Goal: Task Accomplishment & Management: Manage account settings

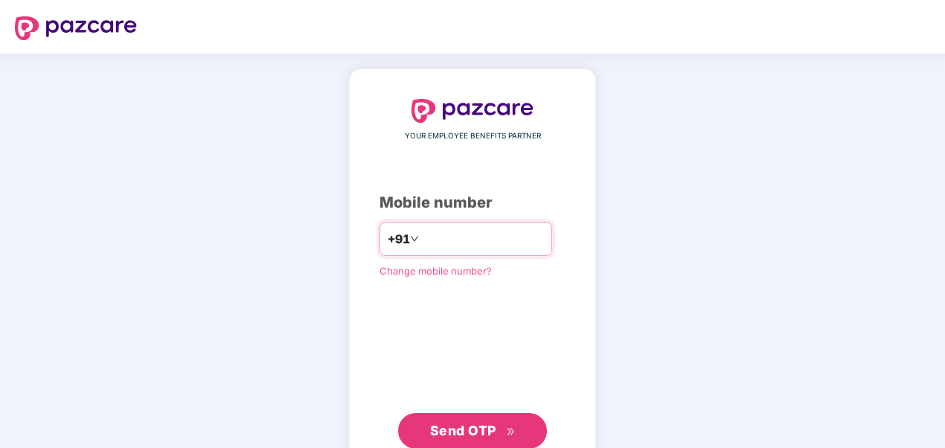
type input "**********"
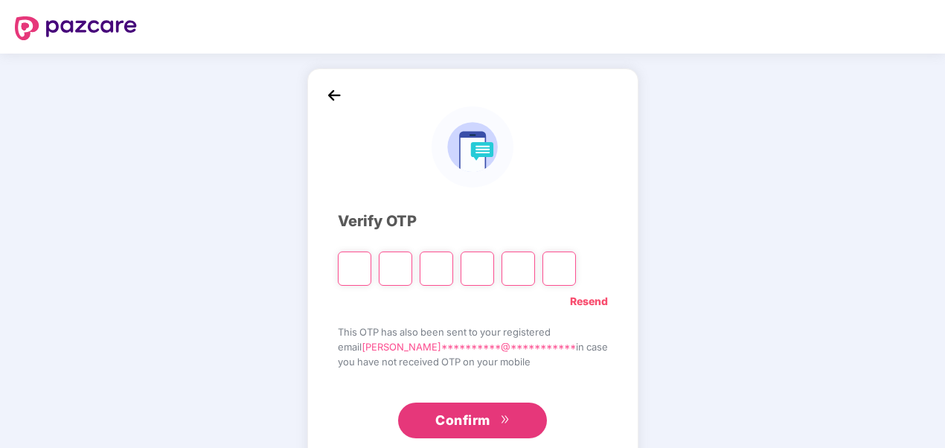
type input "*"
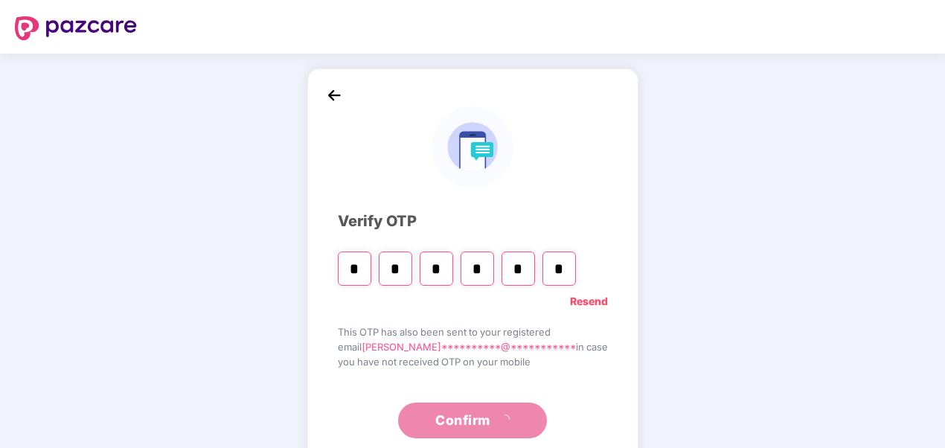
type input "*"
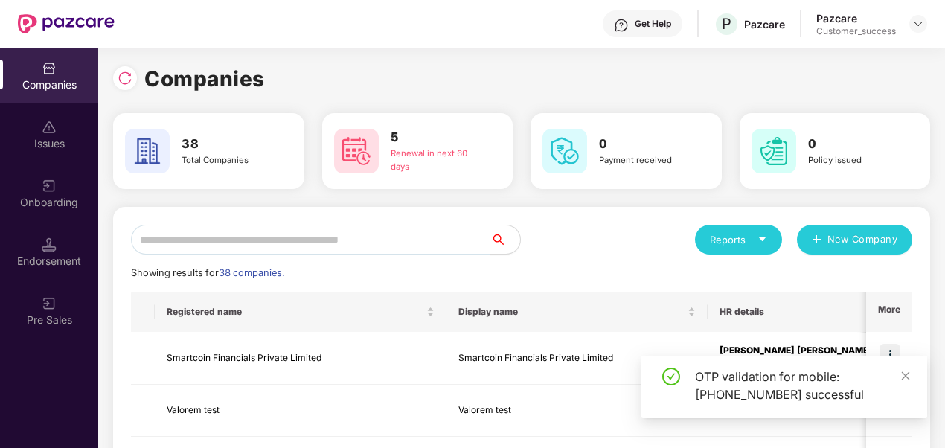
click at [781, 387] on div "OTP validation for mobile: [PHONE_NUMBER] successful" at bounding box center [802, 386] width 214 height 36
copy div "916388263181"
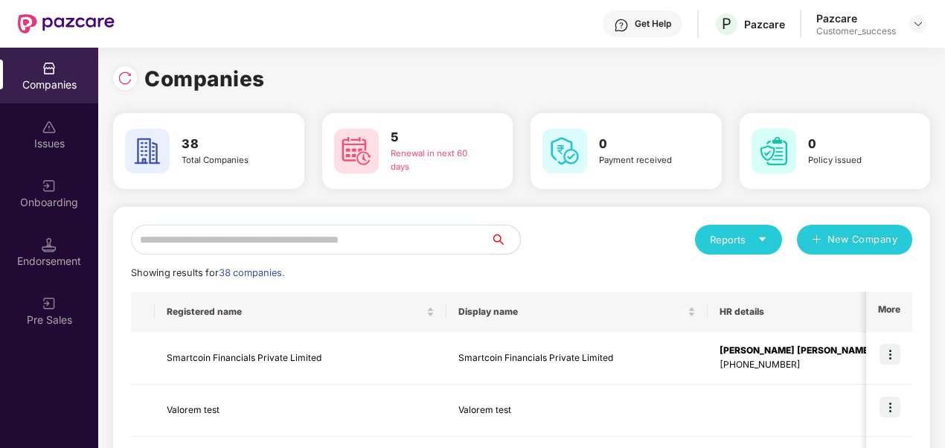
click at [665, 28] on div "Get Help" at bounding box center [653, 24] width 36 height 12
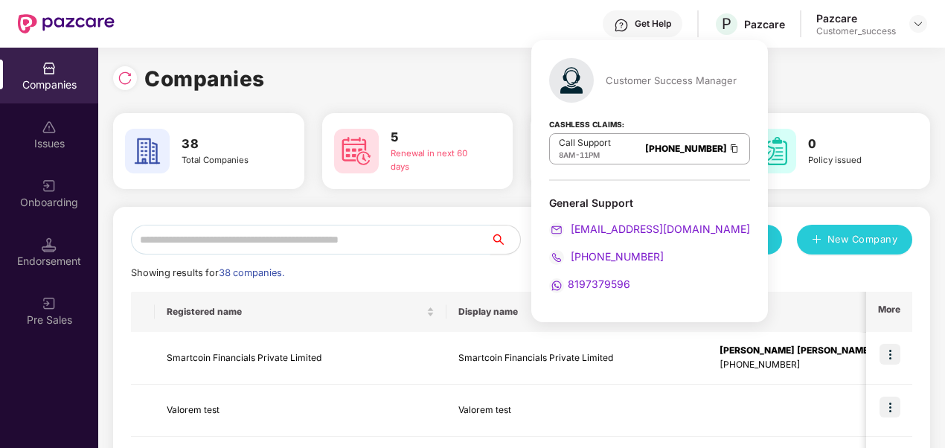
click at [167, 240] on input "text" at bounding box center [311, 240] width 360 height 30
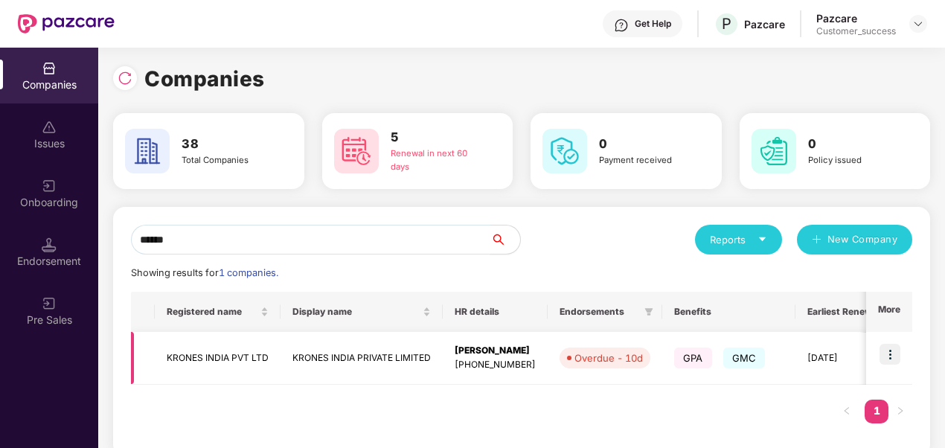
type input "******"
click at [889, 358] on img at bounding box center [890, 354] width 21 height 21
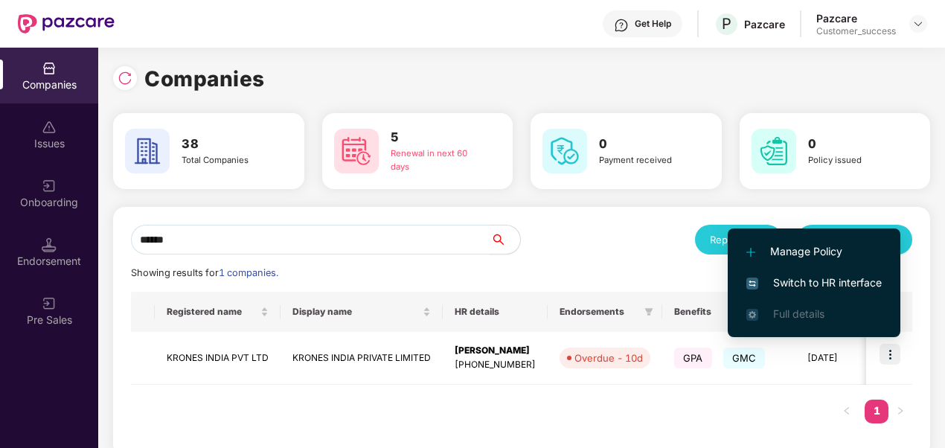
click at [833, 279] on span "Switch to HR interface" at bounding box center [814, 283] width 135 height 16
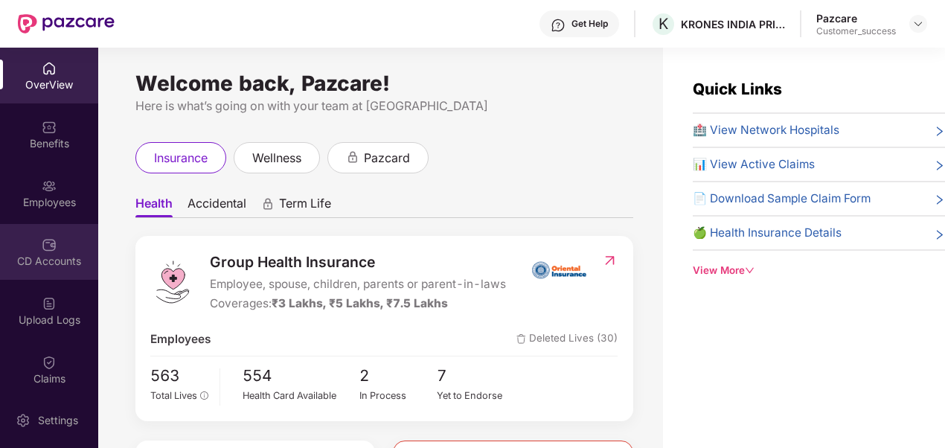
scroll to position [126, 0]
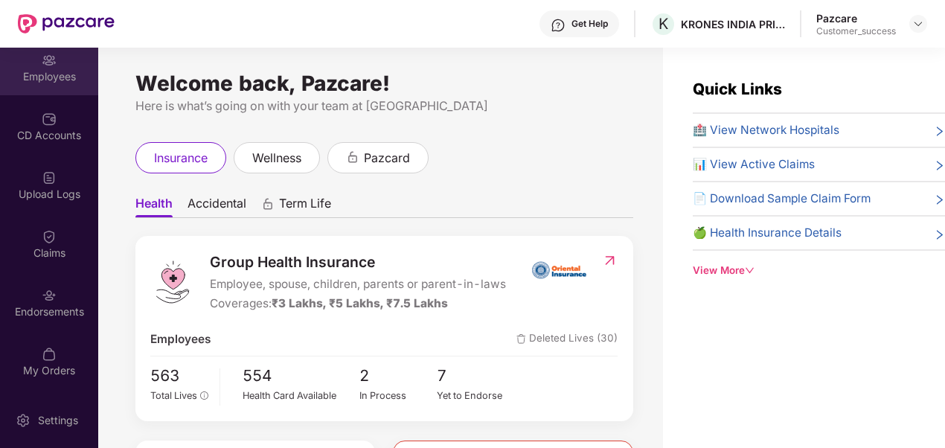
click at [60, 66] on div "Employees" at bounding box center [49, 67] width 98 height 56
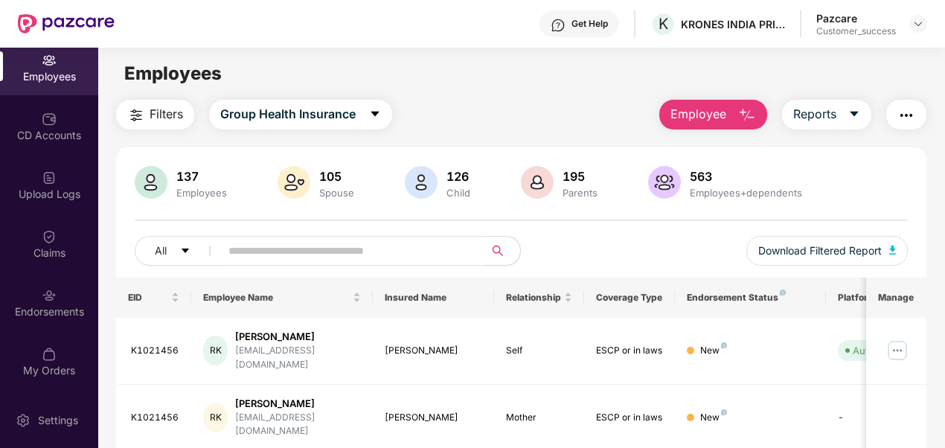
drag, startPoint x: 315, startPoint y: 273, endPoint x: 347, endPoint y: 245, distance: 42.7
click at [347, 245] on div "All Download Filtered Report" at bounding box center [522, 257] width 774 height 42
click at [347, 245] on input "text" at bounding box center [347, 251] width 236 height 22
paste input "********"
type input "********"
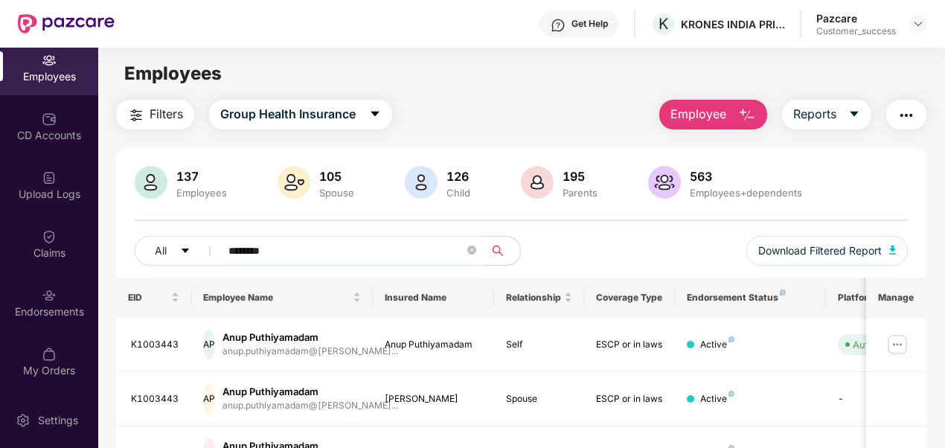
scroll to position [141, 0]
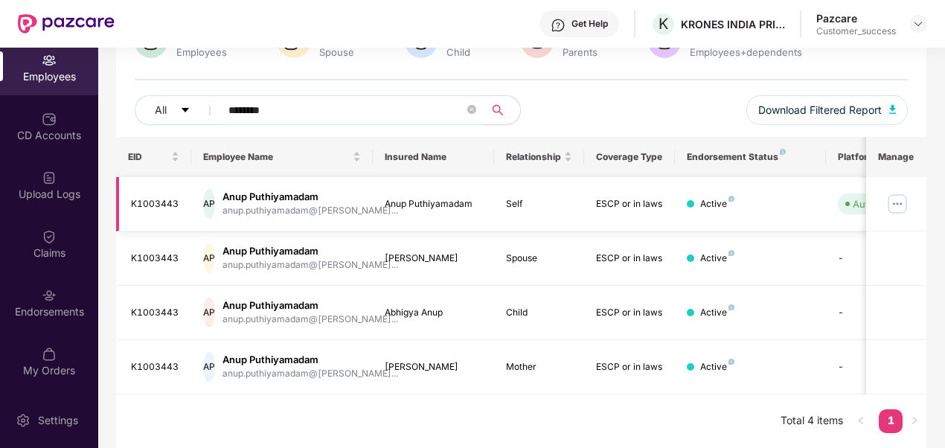
click at [895, 205] on img at bounding box center [898, 204] width 24 height 24
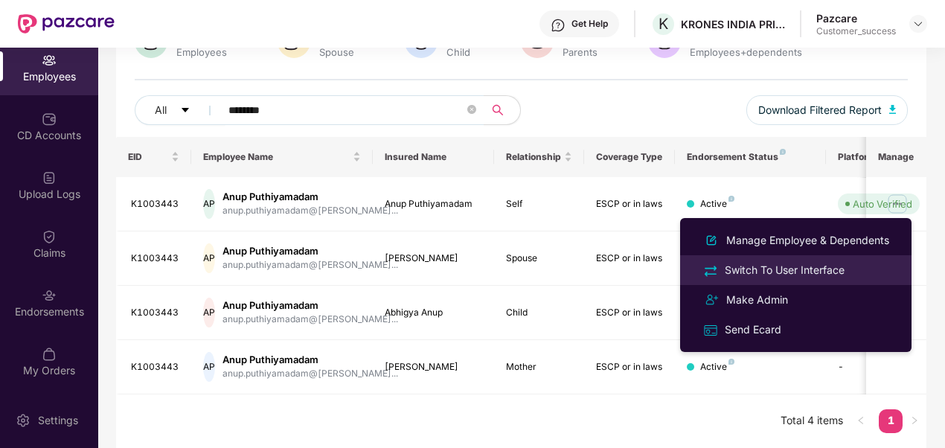
click at [799, 270] on div "Switch To User Interface" at bounding box center [785, 270] width 126 height 16
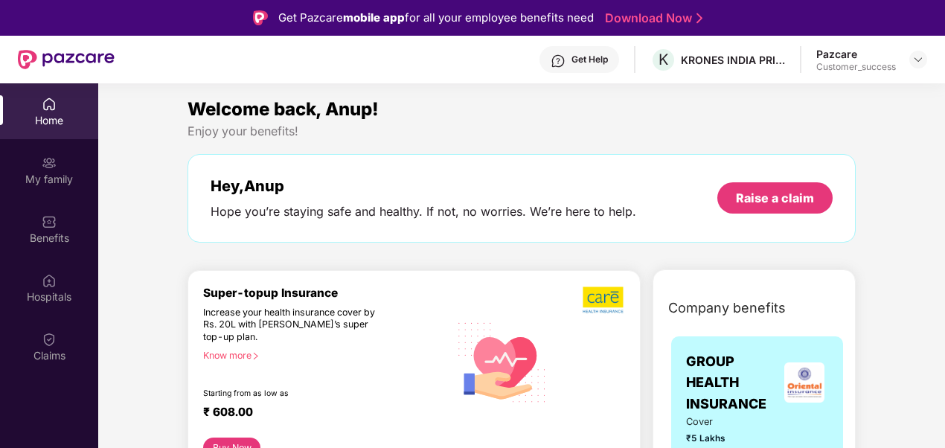
click at [41, 375] on div "Home My family Benefits Hospitals Claims" at bounding box center [49, 230] width 98 height 294
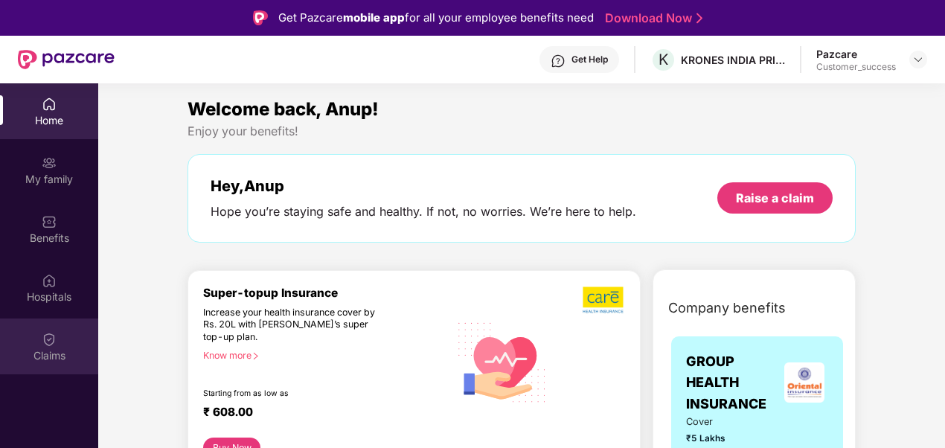
click at [49, 348] on div "Claims" at bounding box center [49, 355] width 98 height 15
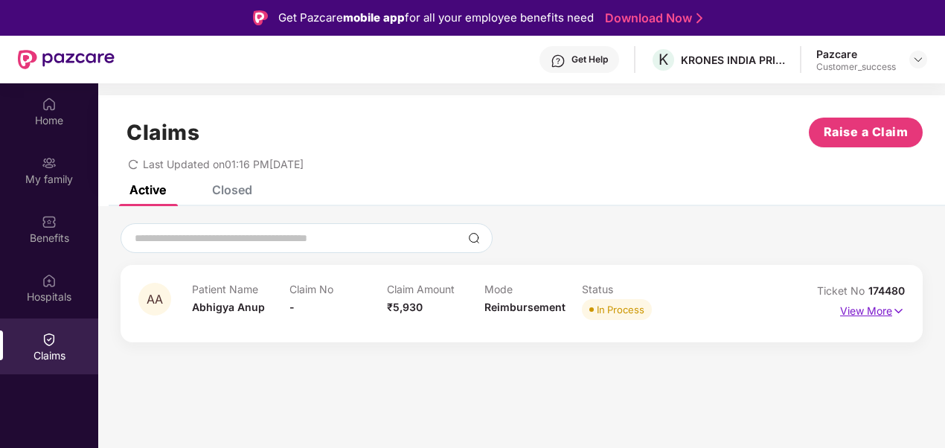
click at [861, 313] on p "View More" at bounding box center [872, 309] width 65 height 20
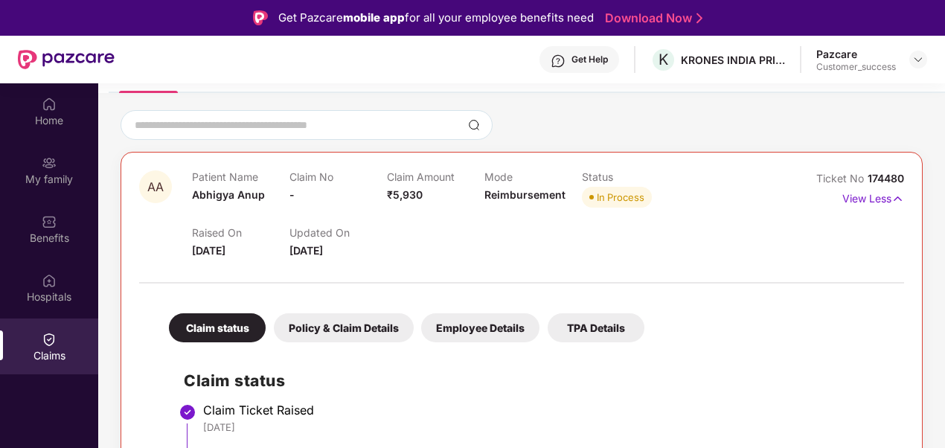
scroll to position [112, 0]
click at [743, 114] on div at bounding box center [522, 126] width 802 height 30
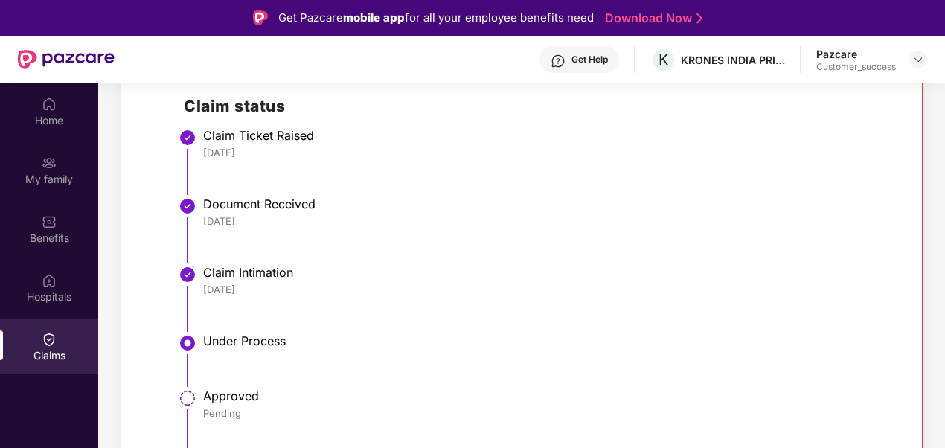
scroll to position [0, 0]
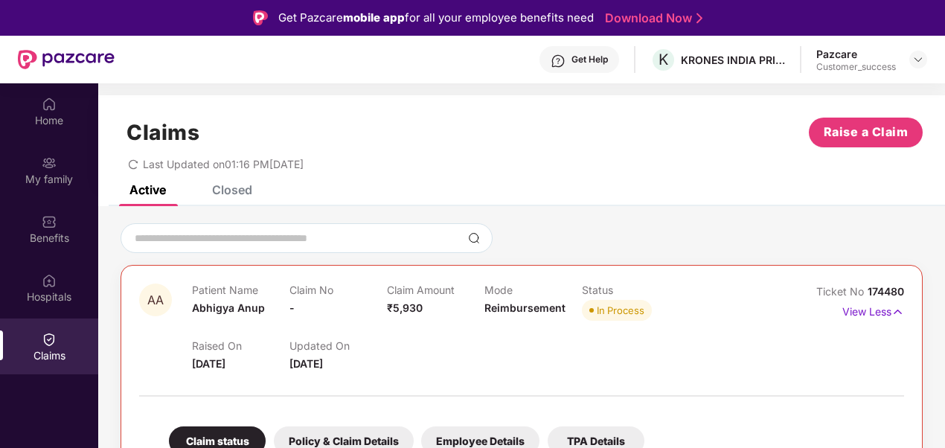
click at [382, 192] on div "Active Closed" at bounding box center [521, 195] width 847 height 21
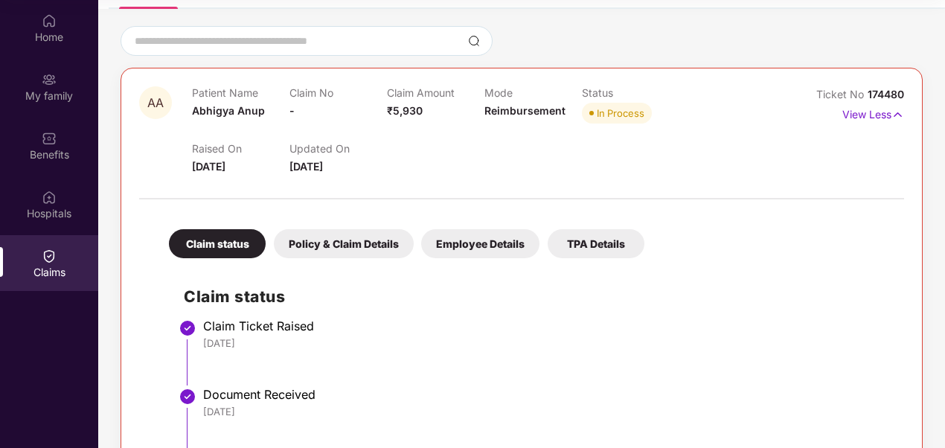
scroll to position [89, 0]
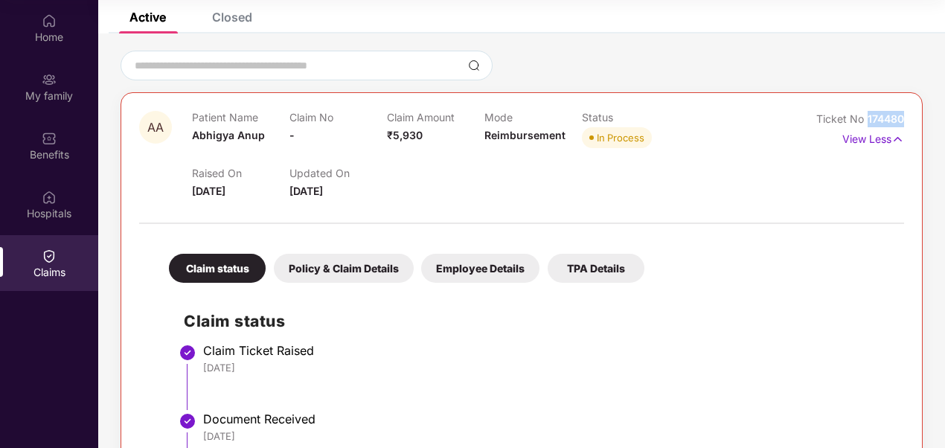
drag, startPoint x: 866, startPoint y: 121, endPoint x: 910, endPoint y: 121, distance: 43.9
click at [910, 121] on div "AA Patient Name Abhigya Anup Claim No - Claim Amount ₹5,930 Mode Reimbursement …" at bounding box center [522, 411] width 802 height 639
copy span "174480"
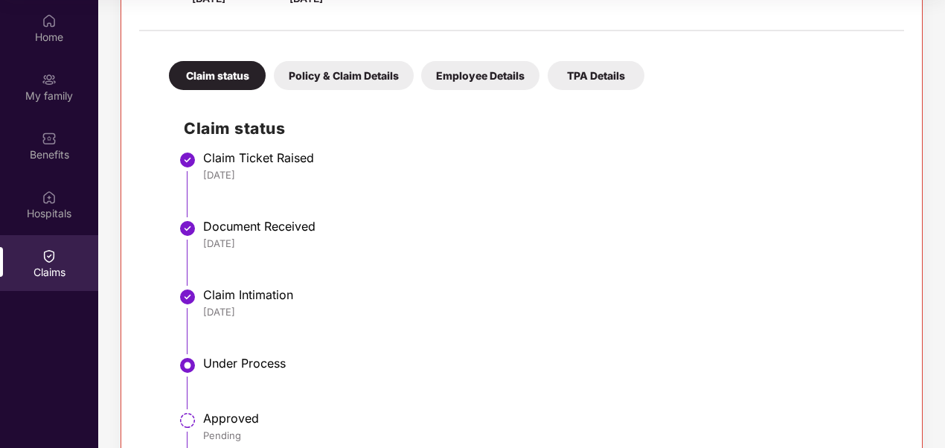
scroll to position [283, 0]
click at [372, 79] on div "Policy & Claim Details" at bounding box center [344, 74] width 140 height 29
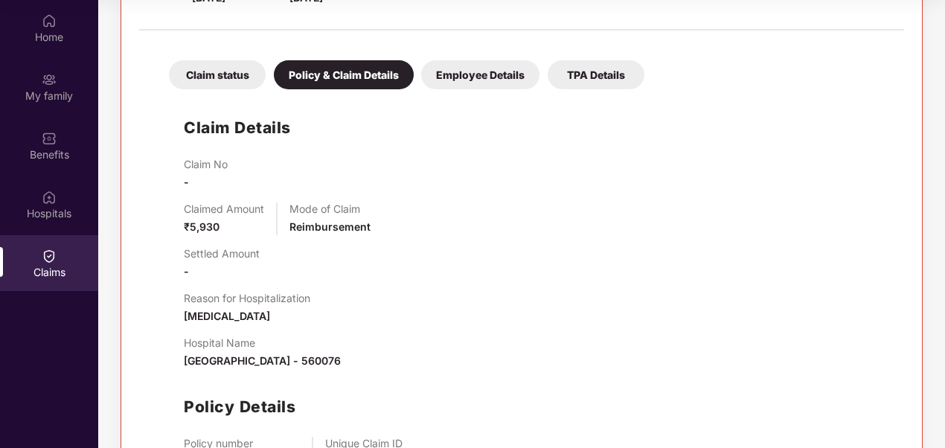
scroll to position [385, 0]
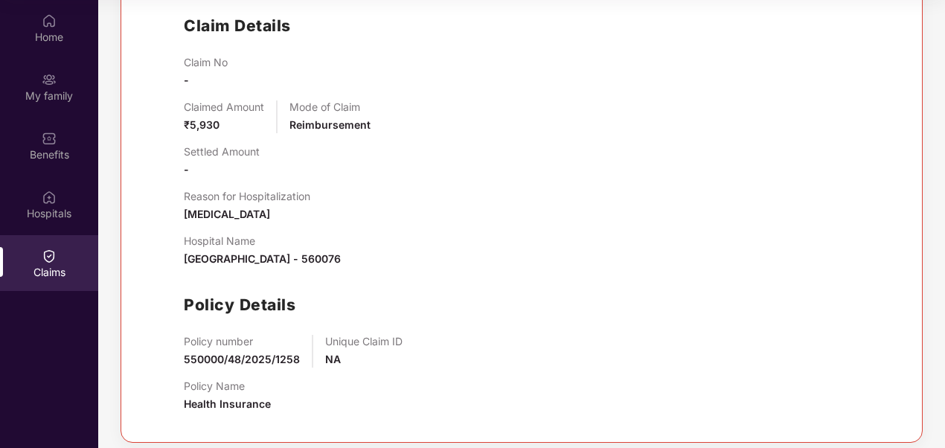
click at [749, 319] on div "Claim No - Claimed Amount ₹5,930 Mode of Claim Reimbursement Settled Amount - R…" at bounding box center [537, 240] width 706 height 368
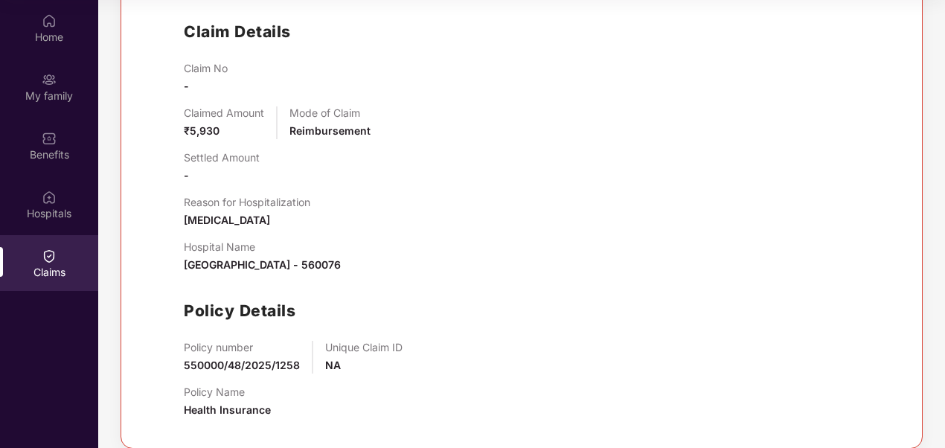
scroll to position [394, 0]
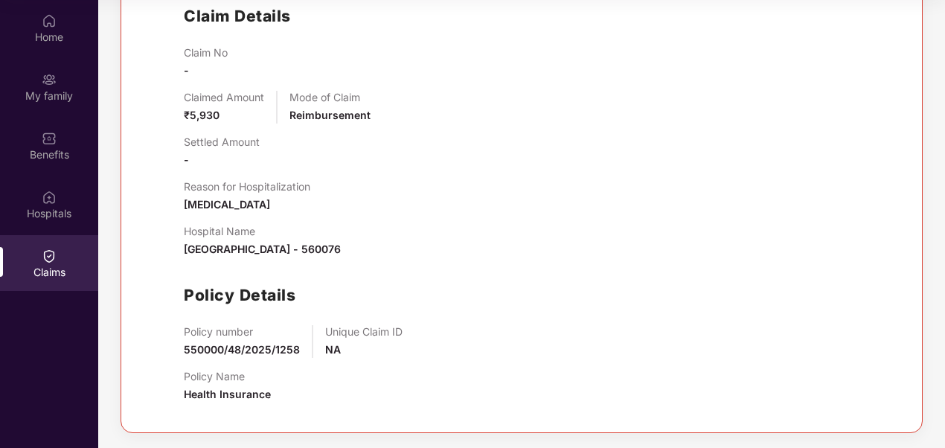
click at [761, 176] on div "Claim No - Claimed Amount ₹5,930 Mode of Claim Reimbursement Settled Amount - R…" at bounding box center [537, 230] width 706 height 368
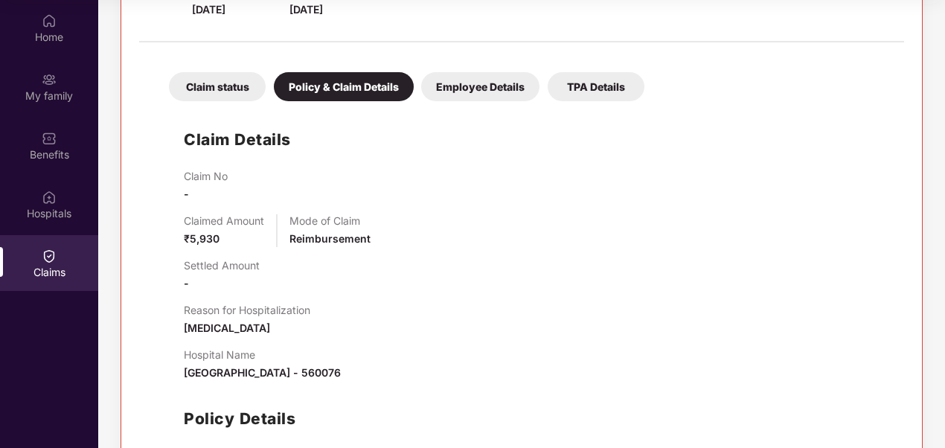
scroll to position [269, 0]
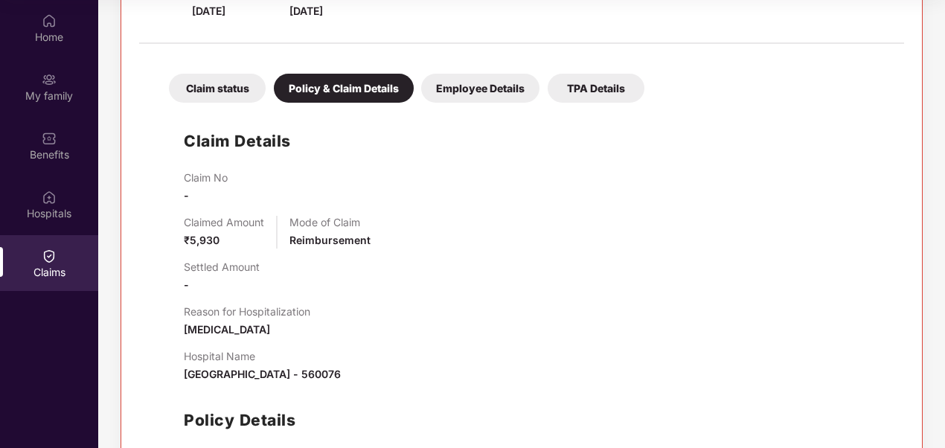
click at [575, 98] on div "TPA Details" at bounding box center [596, 88] width 97 height 29
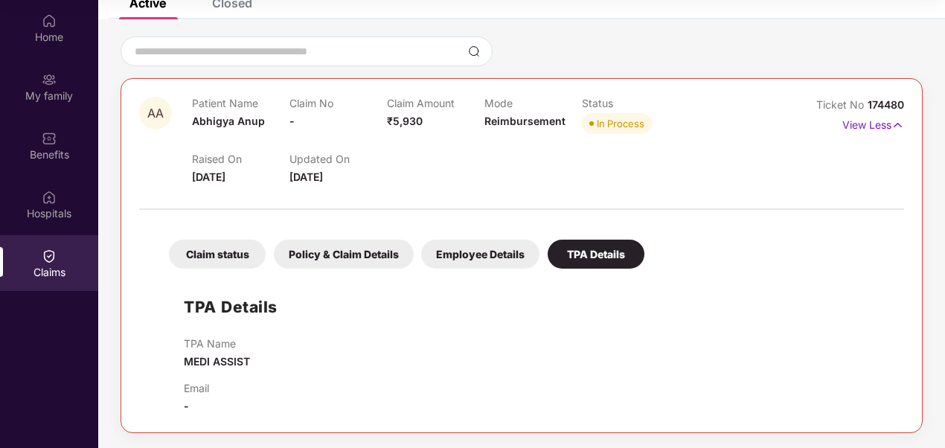
scroll to position [103, 0]
click at [340, 255] on div "Policy & Claim Details" at bounding box center [344, 254] width 140 height 29
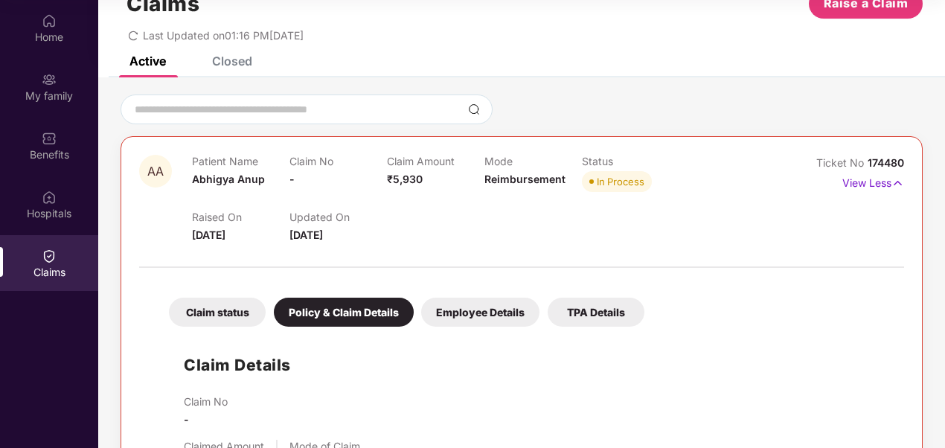
scroll to position [0, 0]
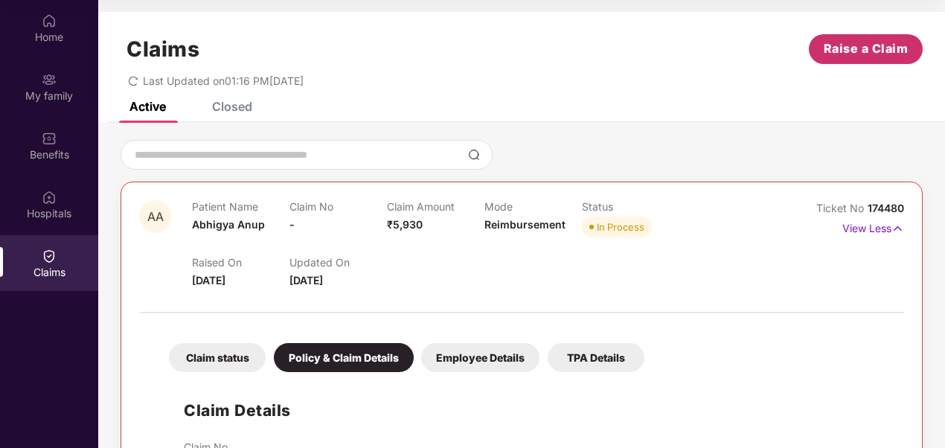
click at [838, 59] on button "Raise a Claim" at bounding box center [866, 49] width 114 height 30
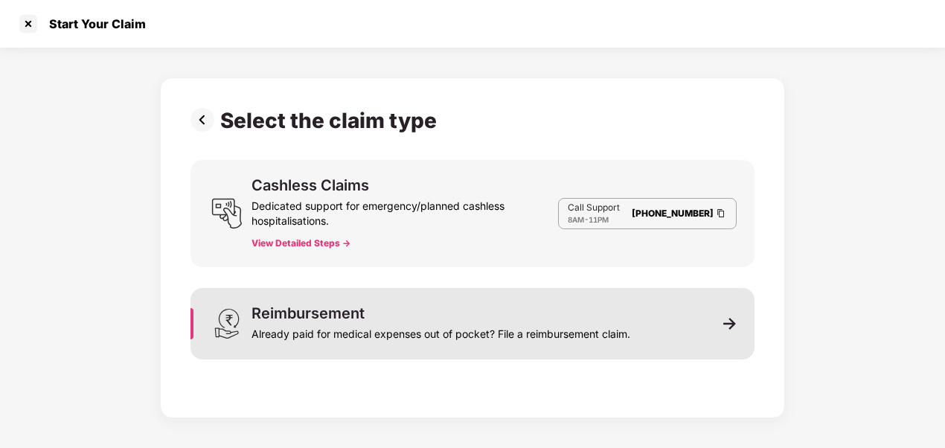
click at [306, 348] on div "Reimbursement Already paid for medical expenses out of pocket? File a reimburse…" at bounding box center [473, 323] width 564 height 71
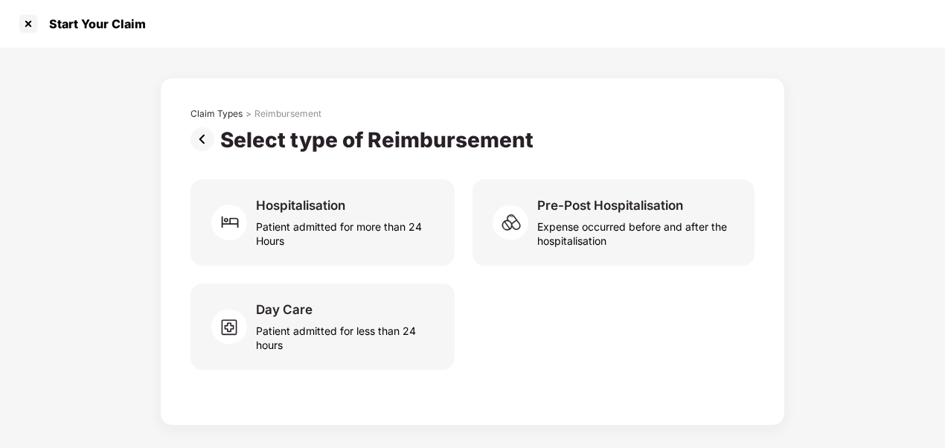
click at [199, 142] on img at bounding box center [206, 139] width 30 height 24
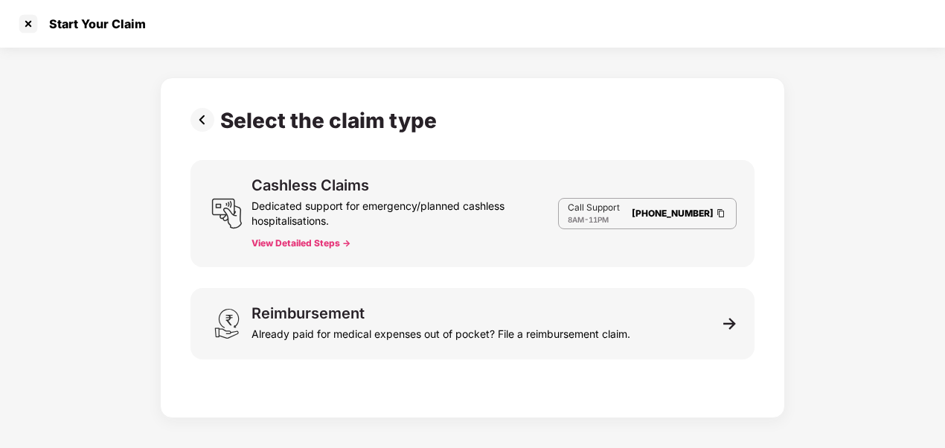
click at [199, 142] on div "Select the claim type Cashless Claims Dedicated support for emergency/planned c…" at bounding box center [473, 244] width 564 height 272
click at [205, 125] on img at bounding box center [206, 120] width 30 height 24
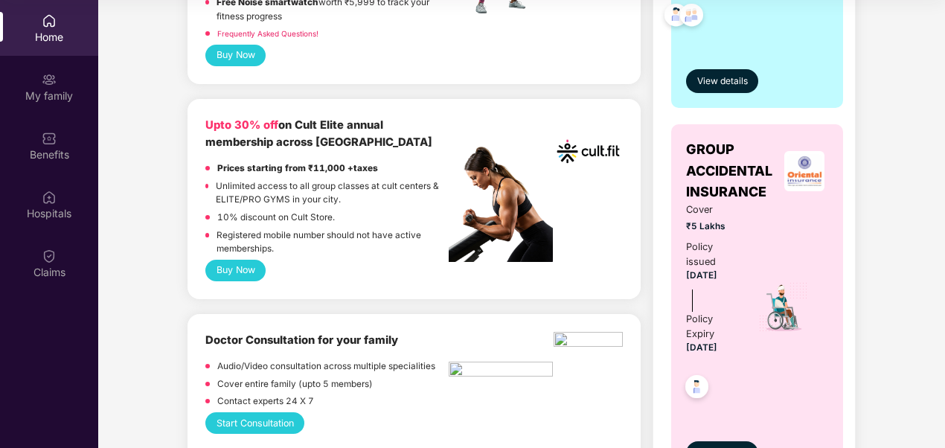
scroll to position [0, 0]
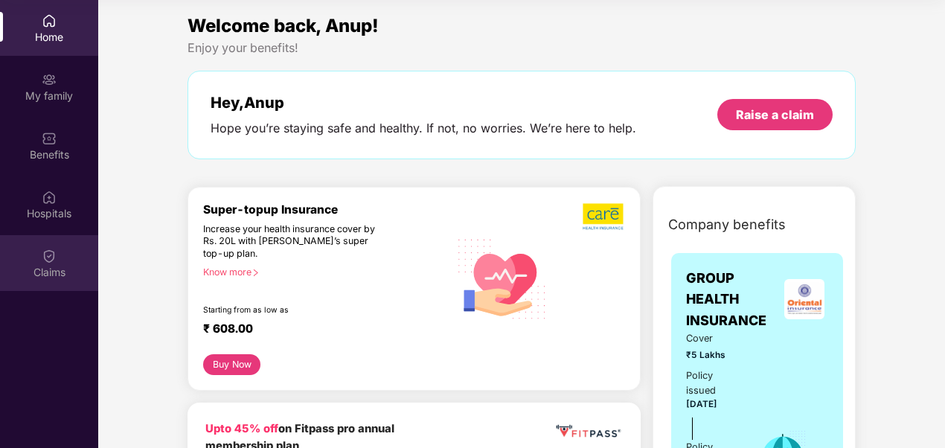
click at [59, 252] on div "Claims" at bounding box center [49, 263] width 98 height 56
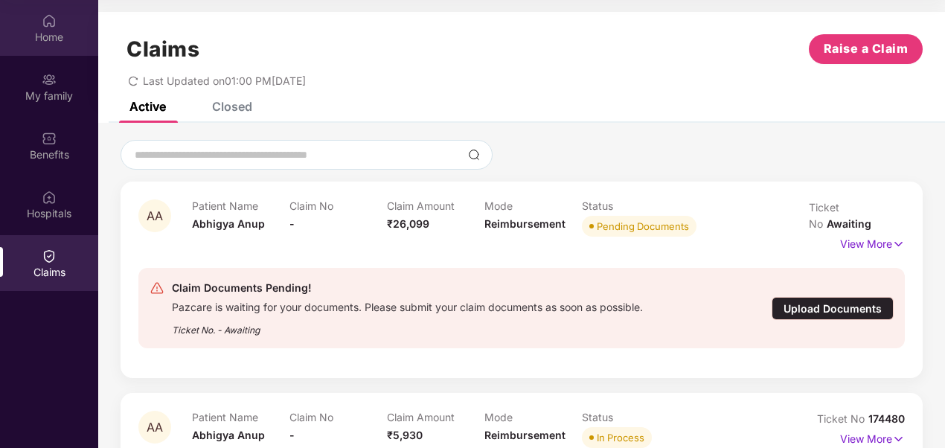
click at [61, 42] on div "Home" at bounding box center [49, 37] width 98 height 15
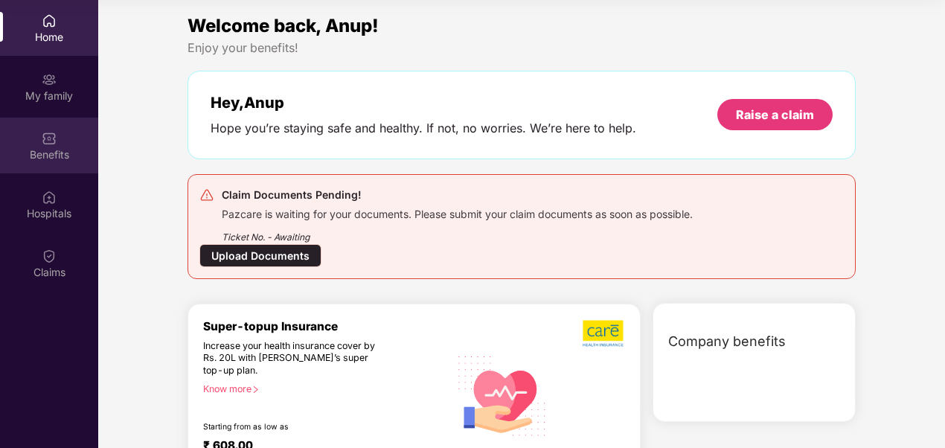
click at [77, 147] on div "Benefits" at bounding box center [49, 154] width 98 height 15
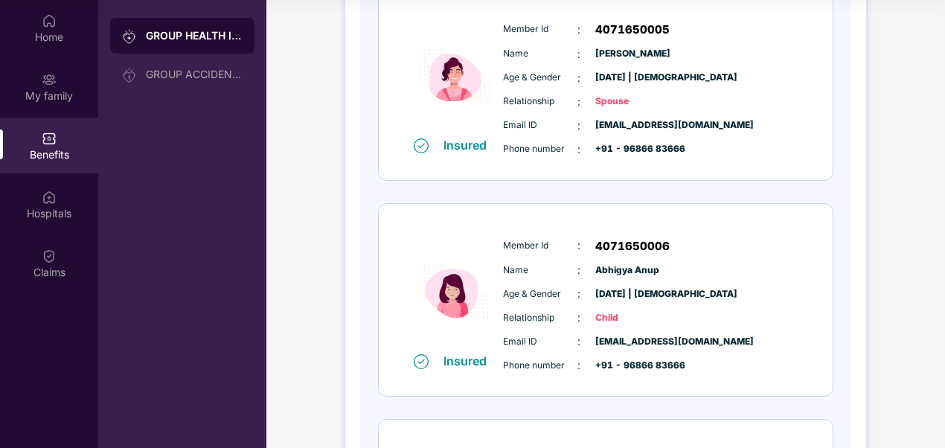
scroll to position [447, 0]
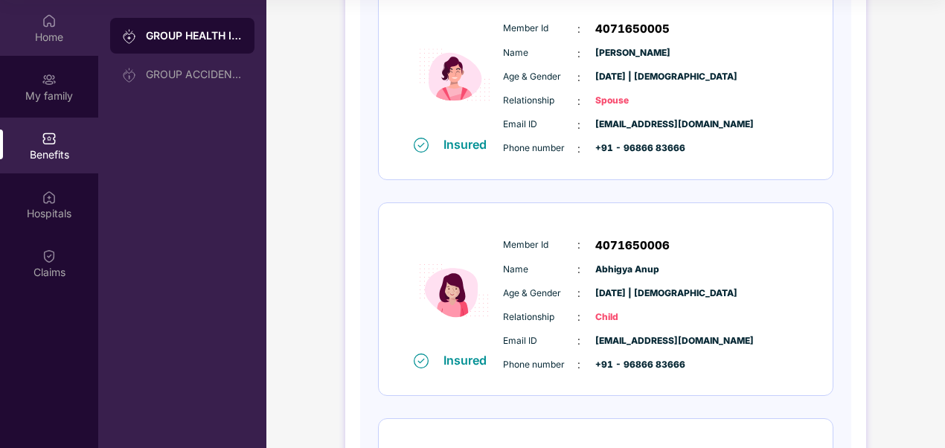
click at [49, 49] on div "Home" at bounding box center [49, 28] width 98 height 56
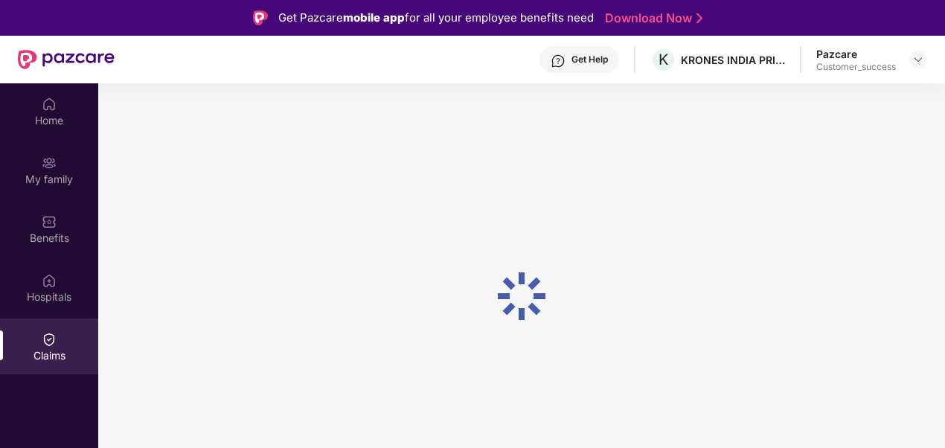
scroll to position [83, 0]
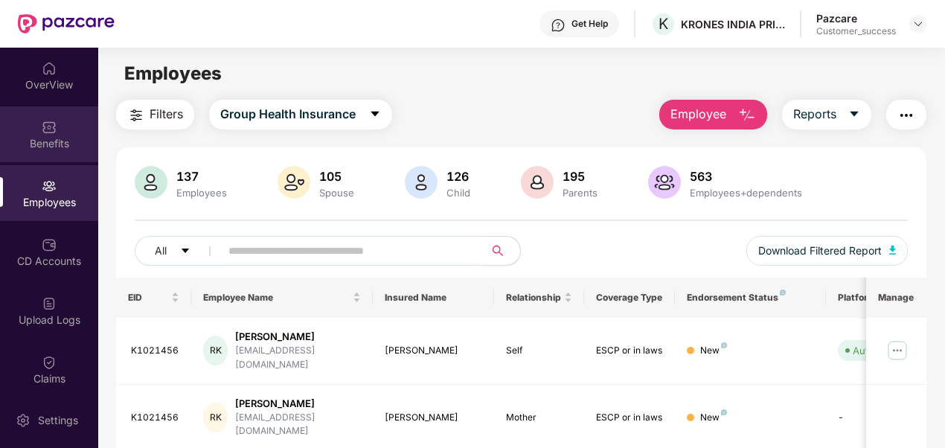
click at [56, 148] on div "Benefits" at bounding box center [49, 143] width 98 height 15
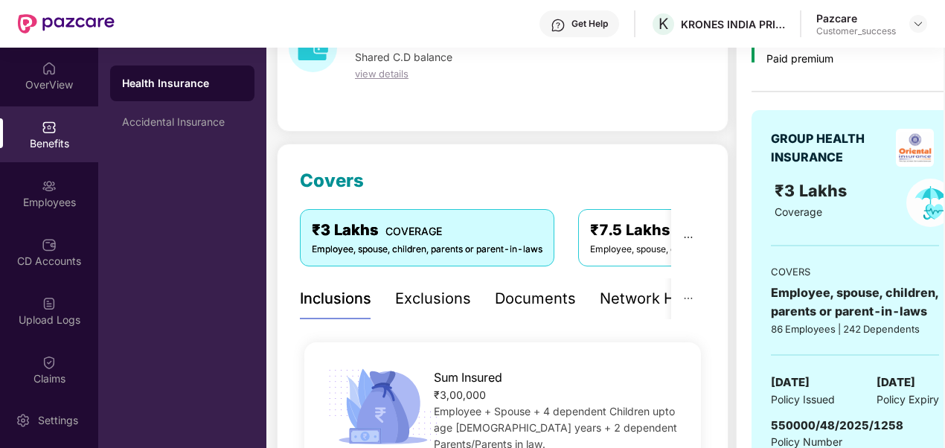
scroll to position [100, 0]
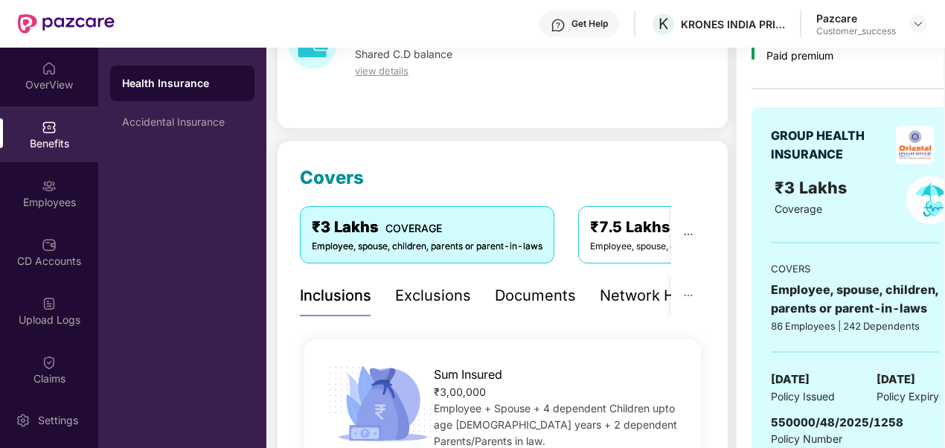
click at [540, 306] on div "Documents" at bounding box center [535, 295] width 81 height 23
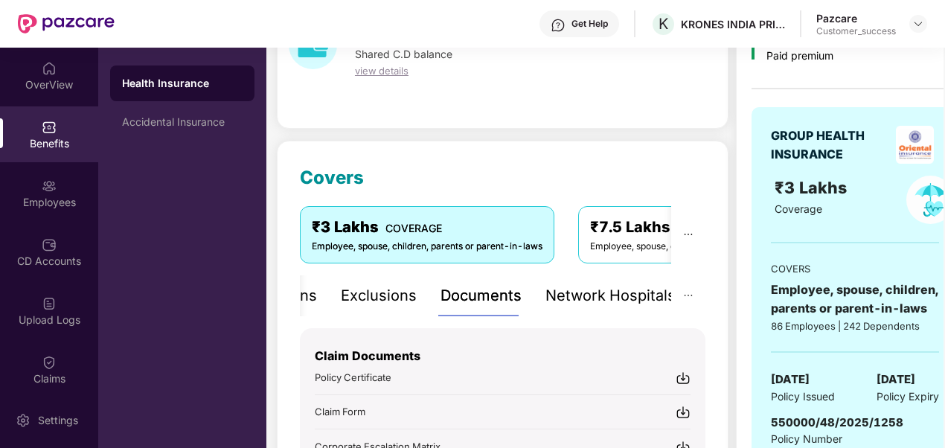
scroll to position [217, 0]
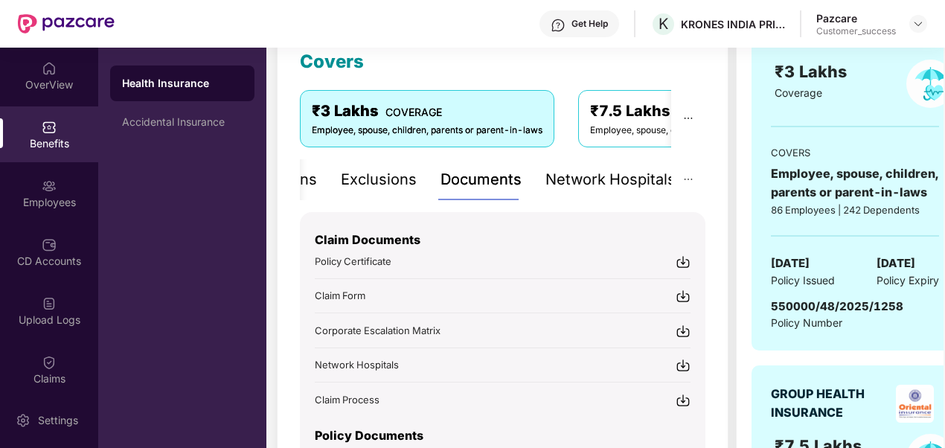
click at [686, 299] on img at bounding box center [683, 296] width 15 height 15
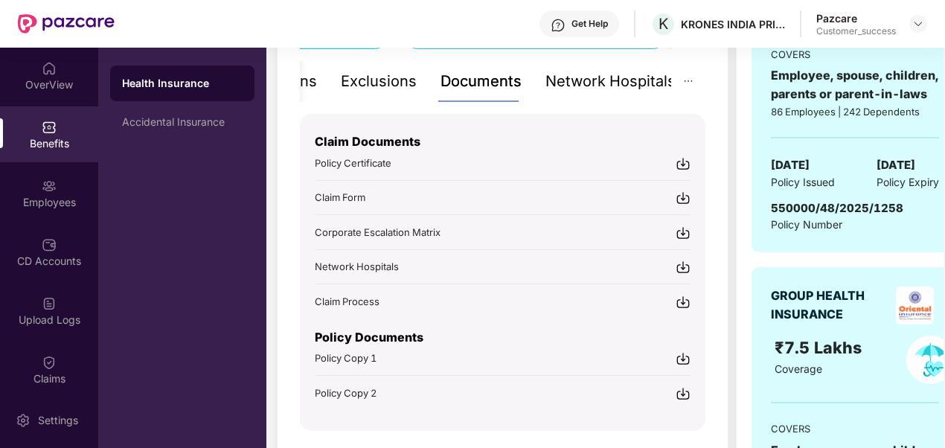
scroll to position [314, 0]
click at [0, 423] on html "Get Help K KRONES INDIA PRIVATE LIMITED Pazcare Customer_success OverView Benef…" at bounding box center [472, 224] width 945 height 448
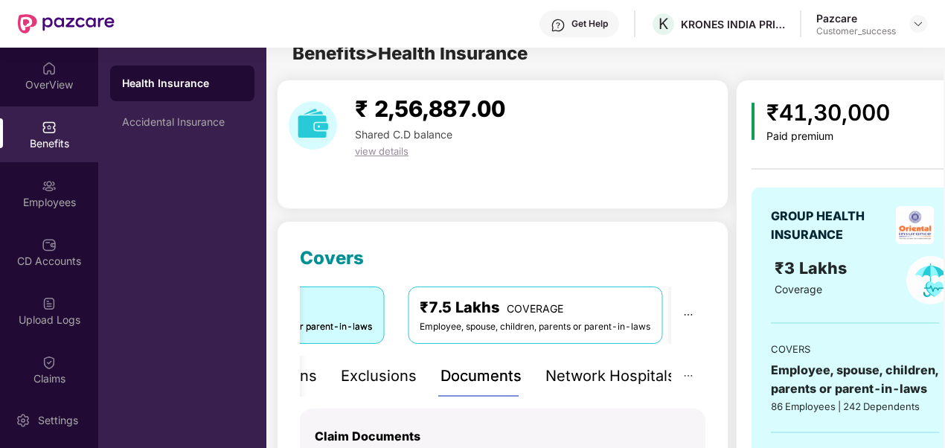
scroll to position [21, 0]
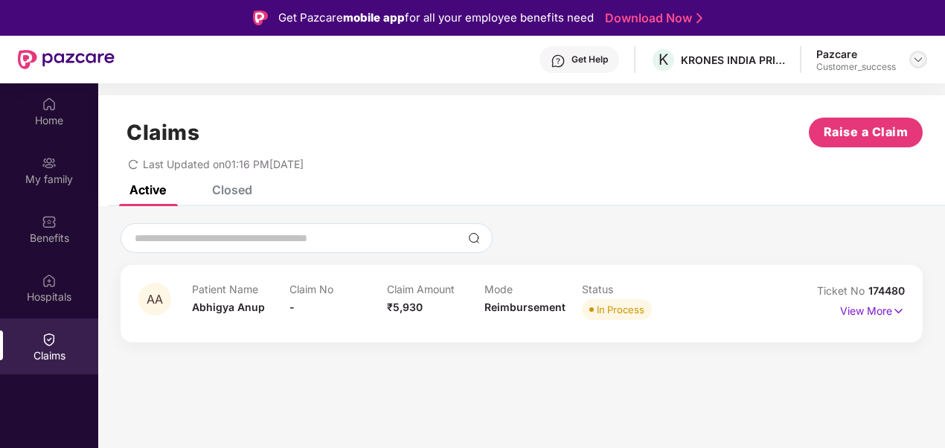
click at [921, 61] on img at bounding box center [919, 60] width 12 height 12
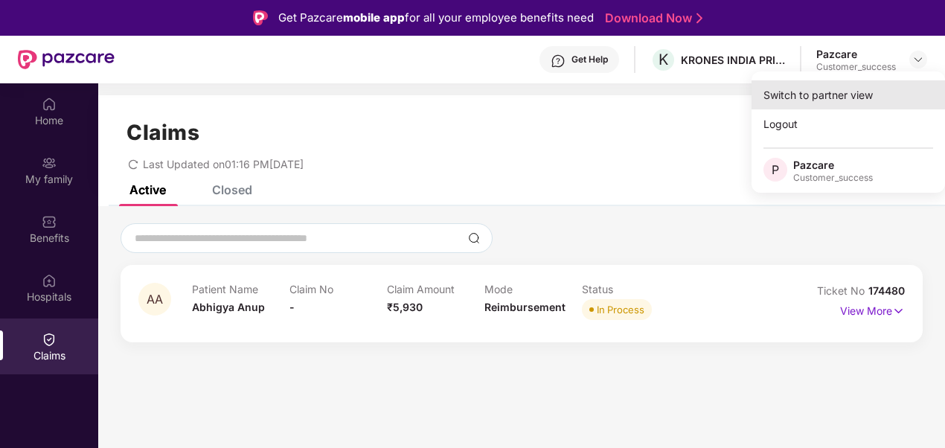
click at [850, 98] on div "Switch to partner view" at bounding box center [849, 94] width 194 height 29
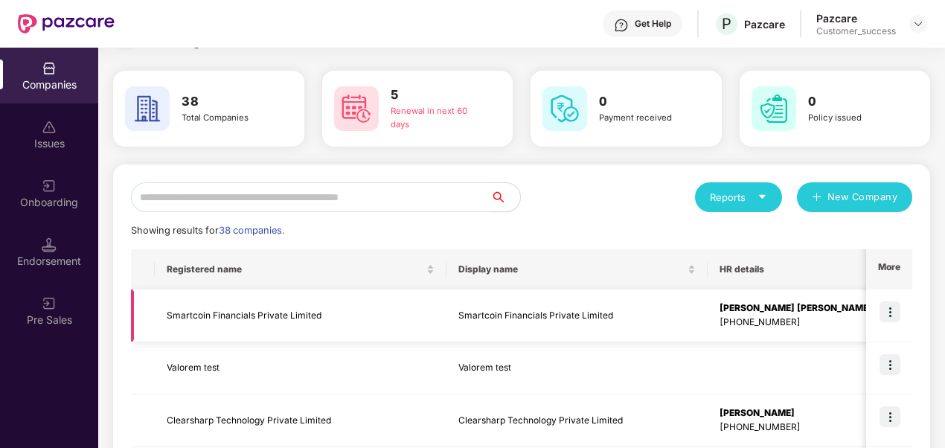
scroll to position [37, 0]
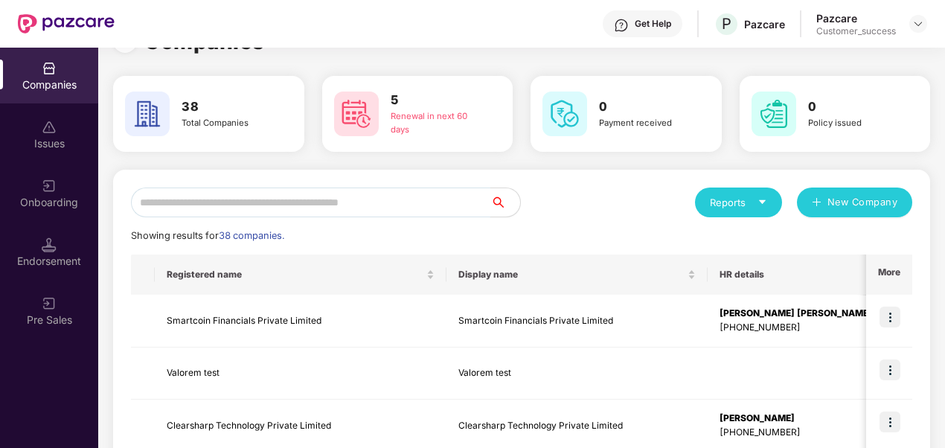
click at [300, 212] on input "text" at bounding box center [311, 203] width 360 height 30
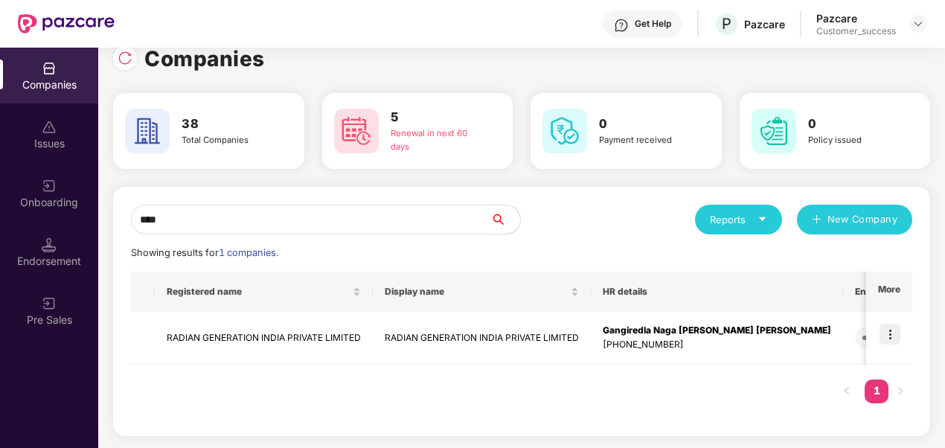
scroll to position [20, 0]
type input "******"
click at [892, 326] on img at bounding box center [890, 334] width 21 height 21
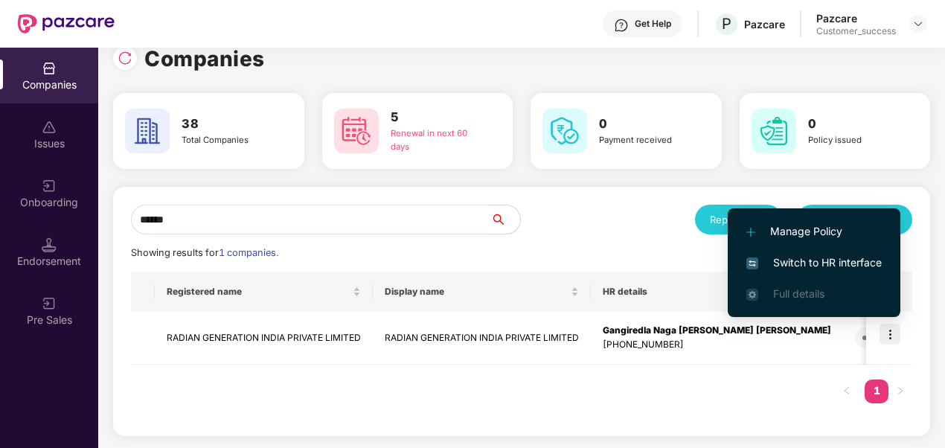
click at [833, 261] on span "Switch to HR interface" at bounding box center [814, 263] width 135 height 16
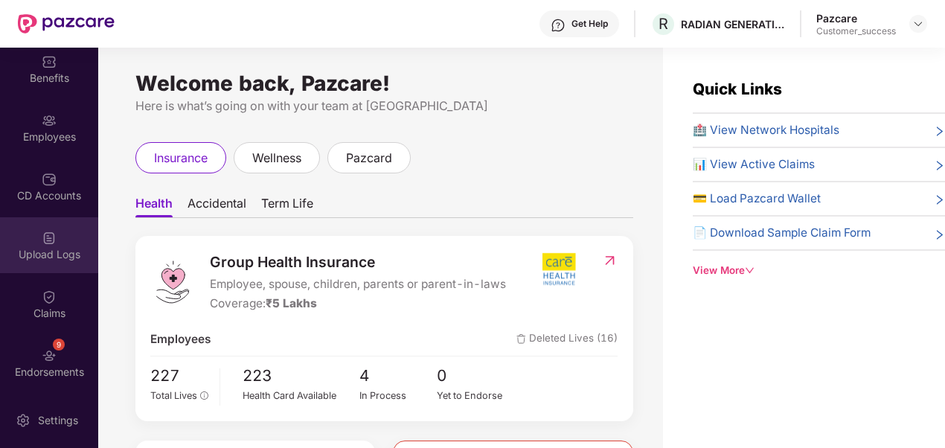
scroll to position [167, 0]
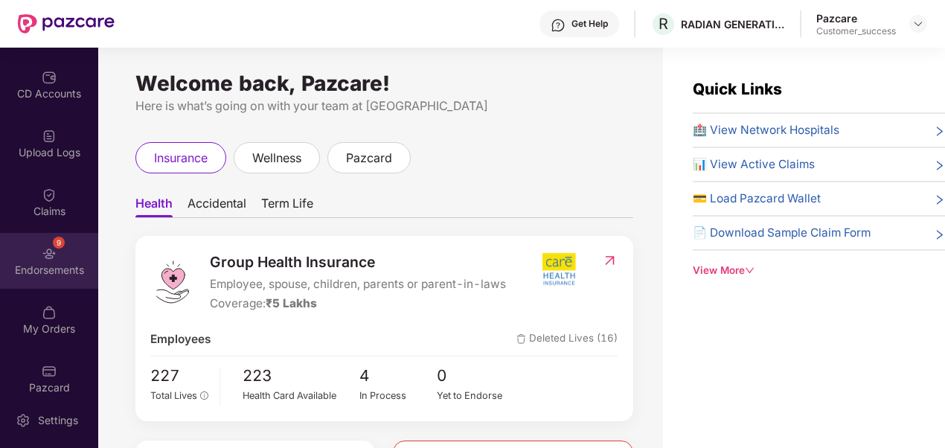
click at [66, 258] on div "9 Endorsements" at bounding box center [49, 261] width 98 height 56
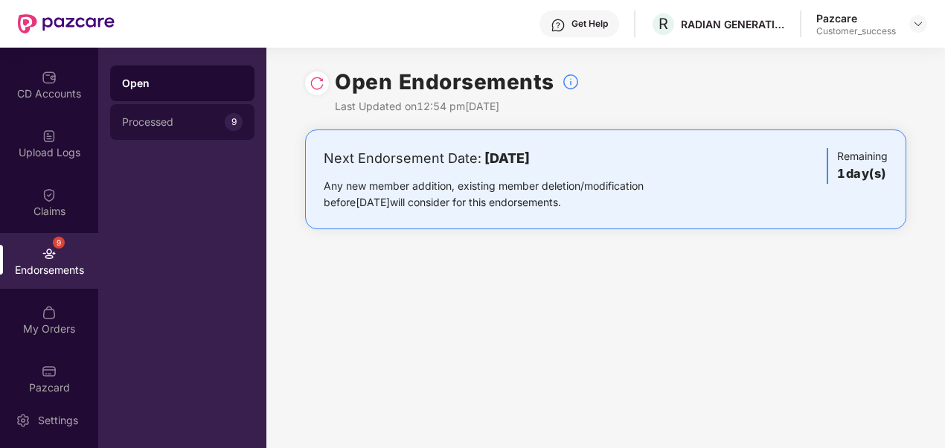
click at [207, 114] on div "Processed 9" at bounding box center [182, 122] width 144 height 36
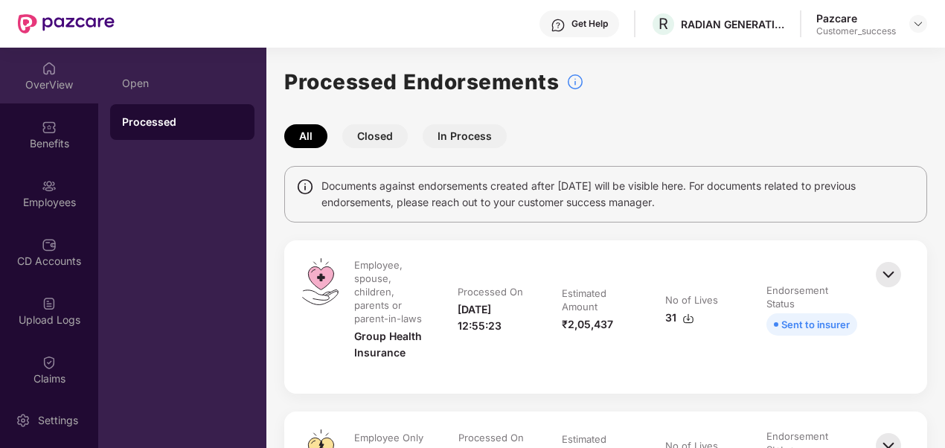
click at [47, 57] on div "OverView" at bounding box center [49, 76] width 98 height 56
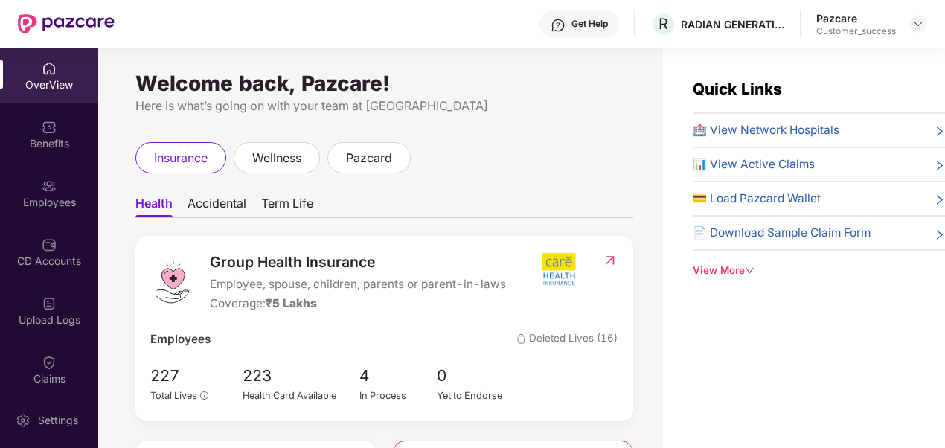
click at [234, 202] on span "Accidental" at bounding box center [217, 207] width 59 height 22
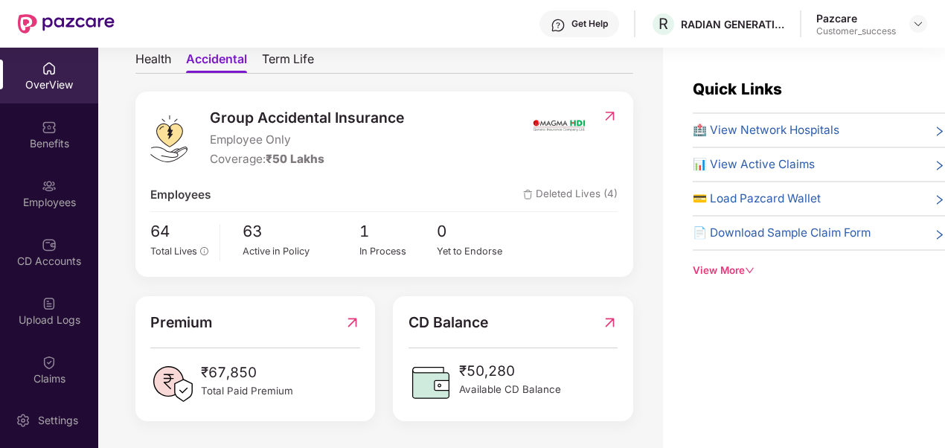
scroll to position [61, 0]
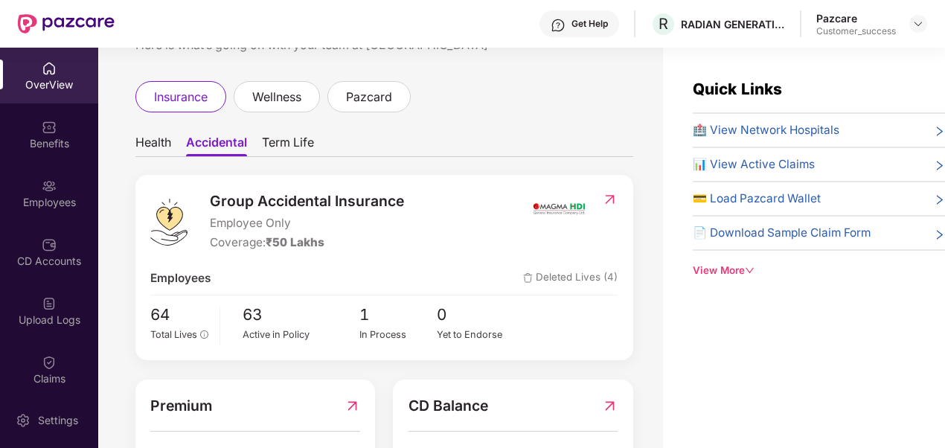
click at [146, 144] on span "Health" at bounding box center [153, 146] width 36 height 22
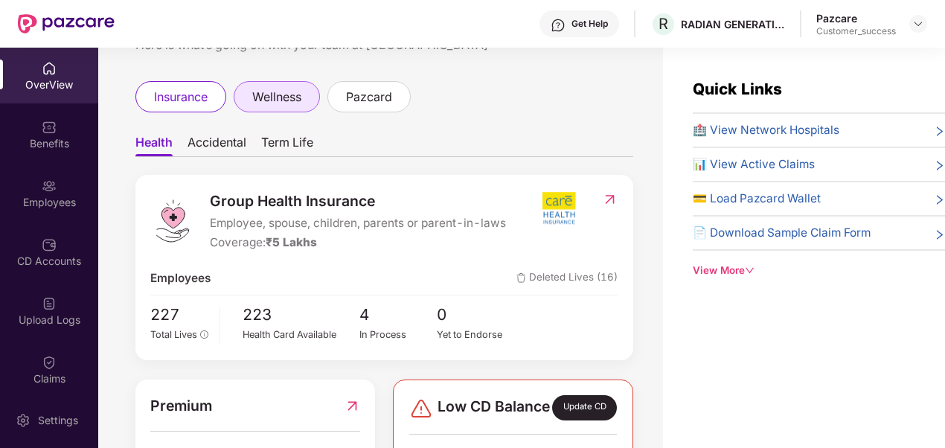
click at [287, 93] on span "wellness" at bounding box center [276, 97] width 49 height 19
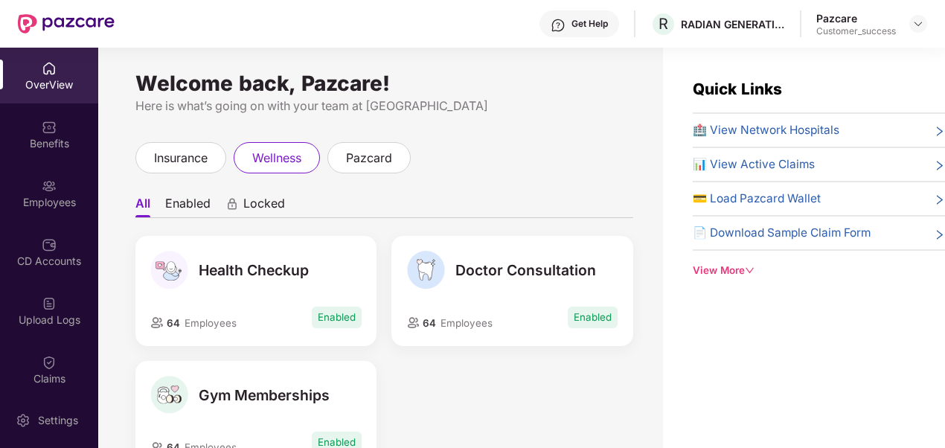
scroll to position [34, 0]
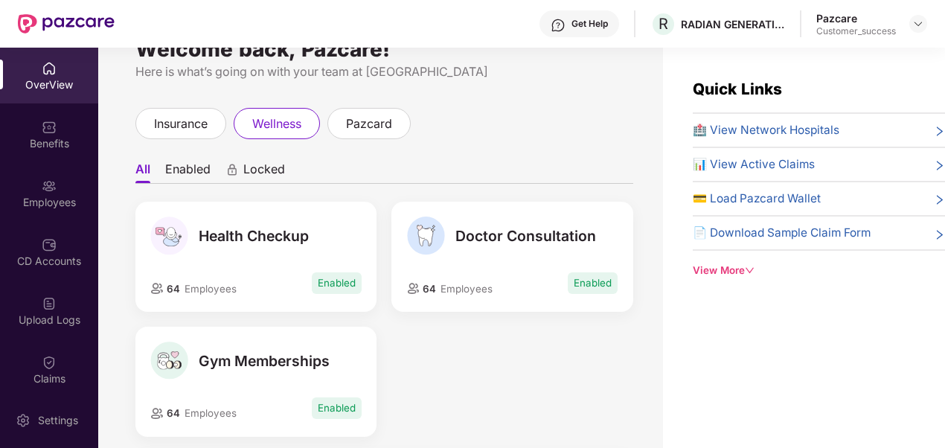
click at [188, 168] on li "Enabled" at bounding box center [187, 173] width 45 height 22
click at [134, 166] on div "Welcome back, Pazcare! Here is what’s going on with your team at Pazcare insura…" at bounding box center [380, 257] width 565 height 418
click at [143, 170] on li "All" at bounding box center [142, 173] width 14 height 22
click at [402, 115] on div "pazcard" at bounding box center [369, 123] width 83 height 31
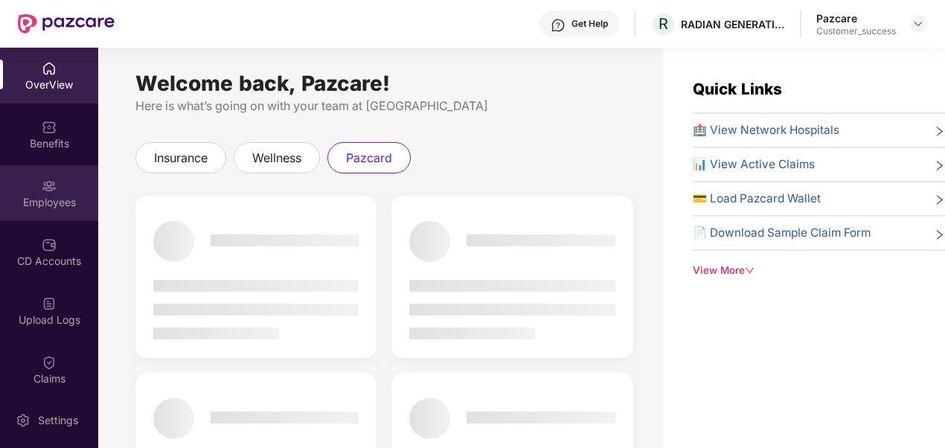
click at [69, 193] on div "Employees" at bounding box center [49, 193] width 98 height 56
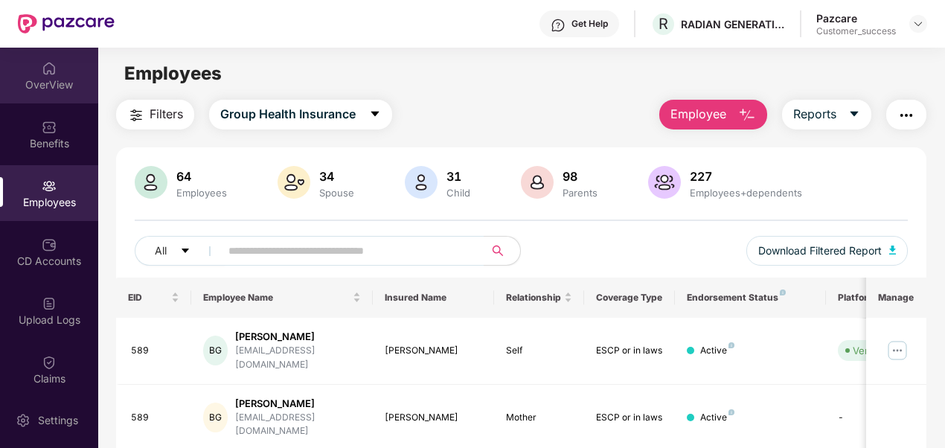
click at [55, 87] on div "OverView" at bounding box center [49, 84] width 98 height 15
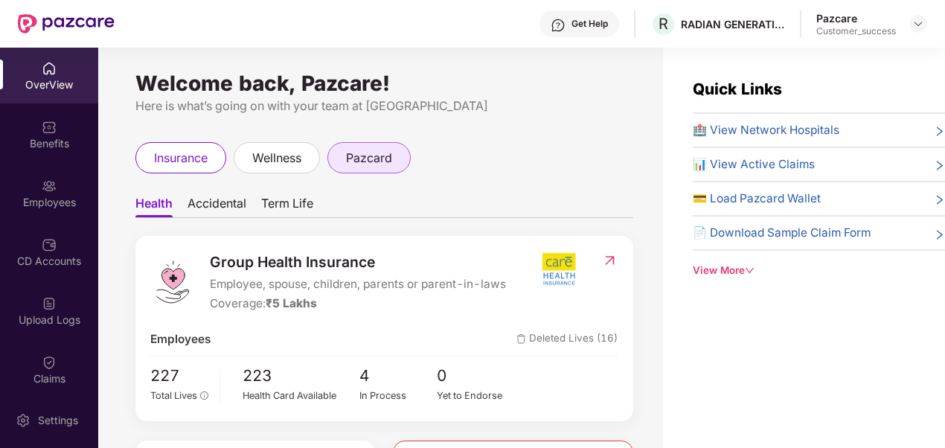
click at [364, 160] on span "pazcard" at bounding box center [369, 158] width 46 height 19
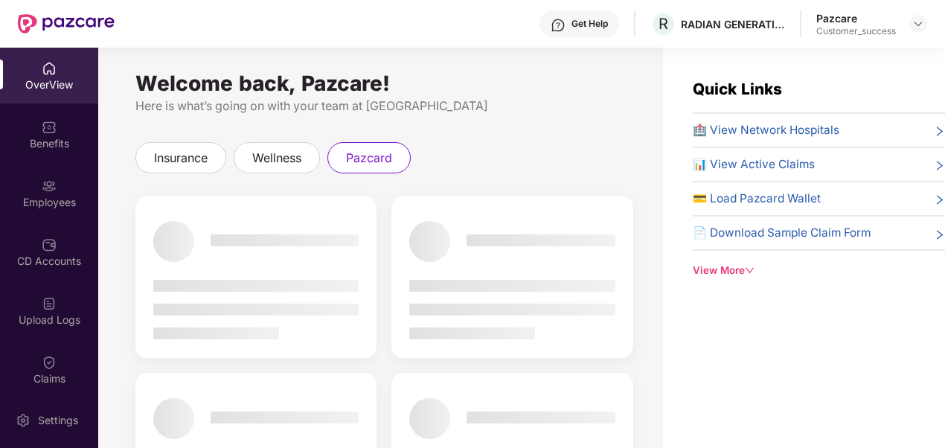
click at [66, 71] on div "OverView" at bounding box center [49, 76] width 98 height 56
click at [184, 157] on span "insurance" at bounding box center [181, 158] width 54 height 19
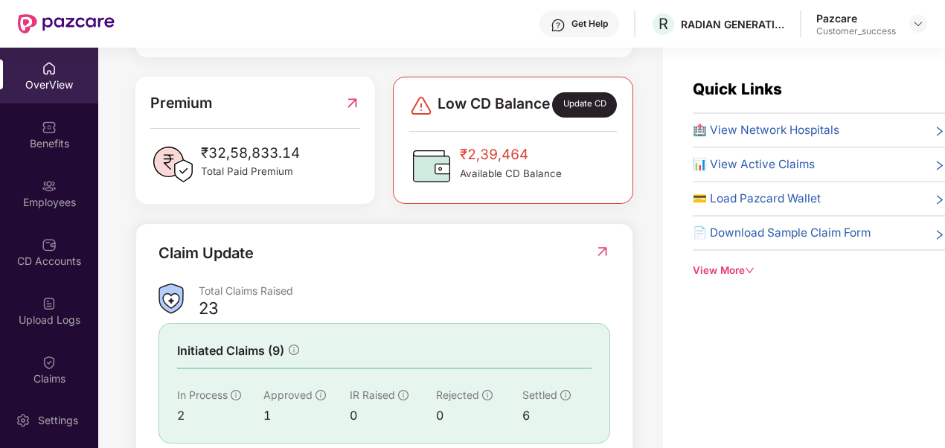
scroll to position [354, 0]
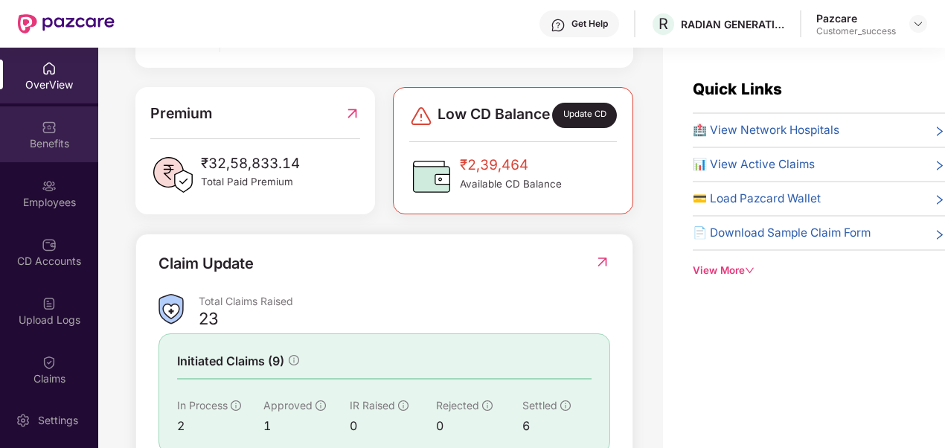
click at [42, 132] on img at bounding box center [49, 127] width 15 height 15
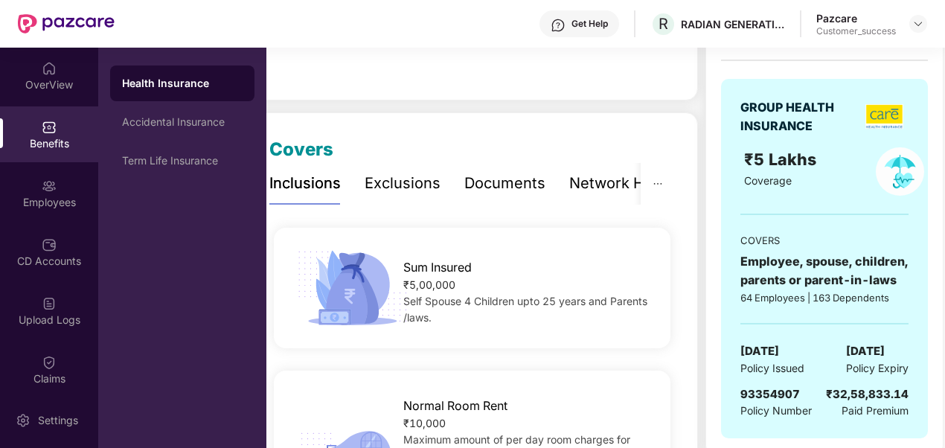
scroll to position [126, 0]
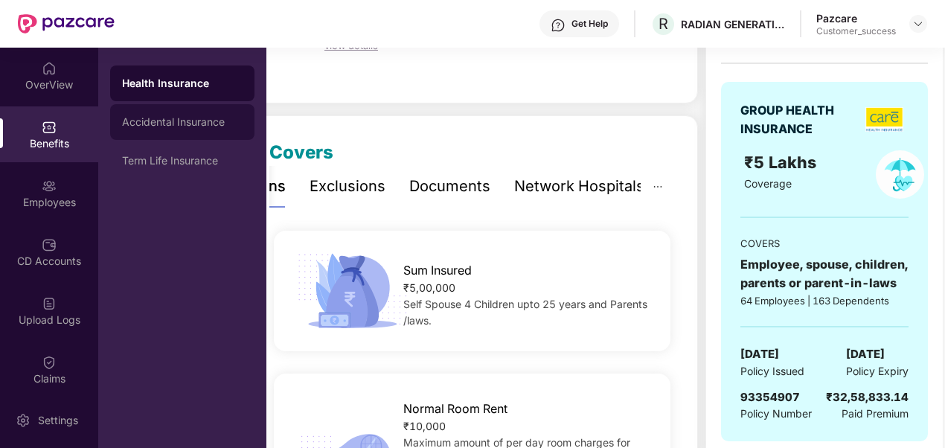
click at [234, 134] on div "Accidental Insurance" at bounding box center [182, 122] width 144 height 36
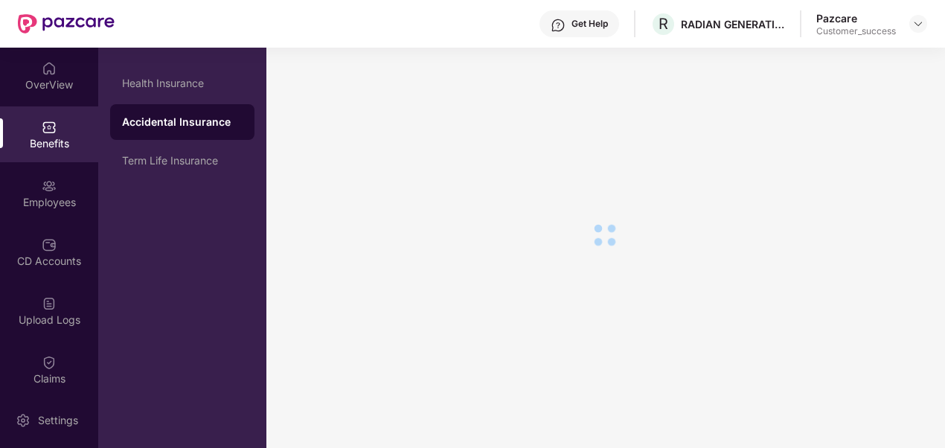
scroll to position [126, 0]
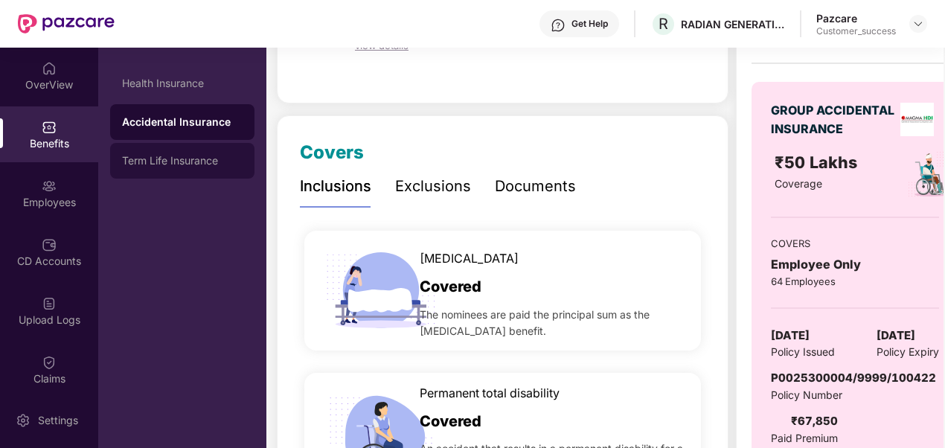
click at [194, 162] on div "Term Life Insurance" at bounding box center [182, 161] width 121 height 12
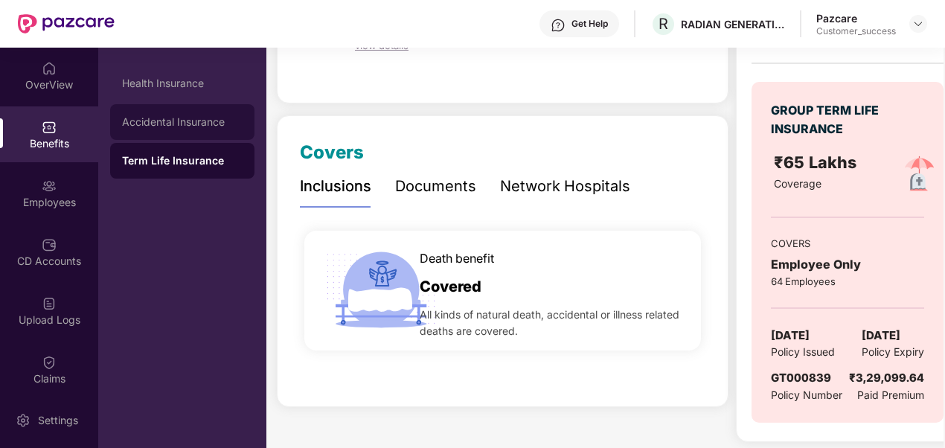
click at [191, 128] on div "Accidental Insurance" at bounding box center [182, 122] width 144 height 36
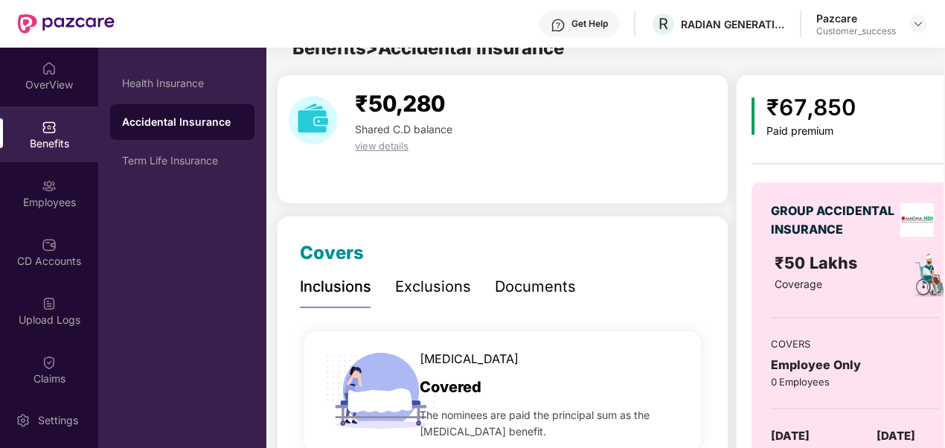
scroll to position [126, 0]
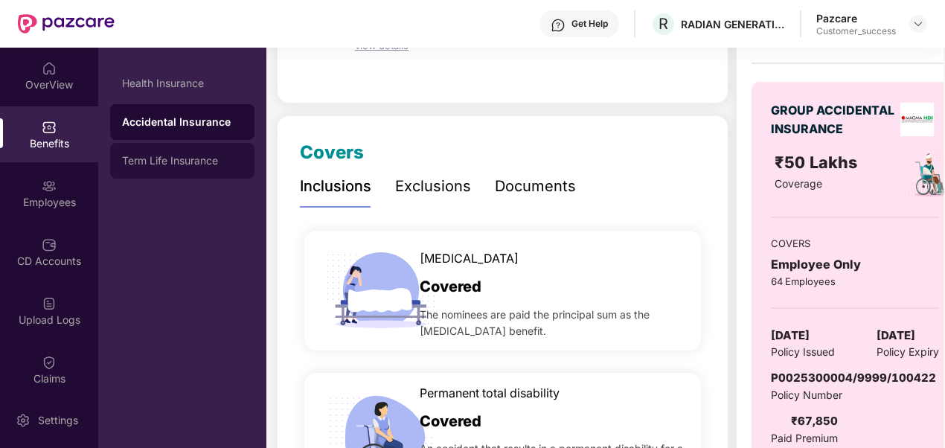
click at [164, 167] on div "Term Life Insurance" at bounding box center [182, 161] width 144 height 36
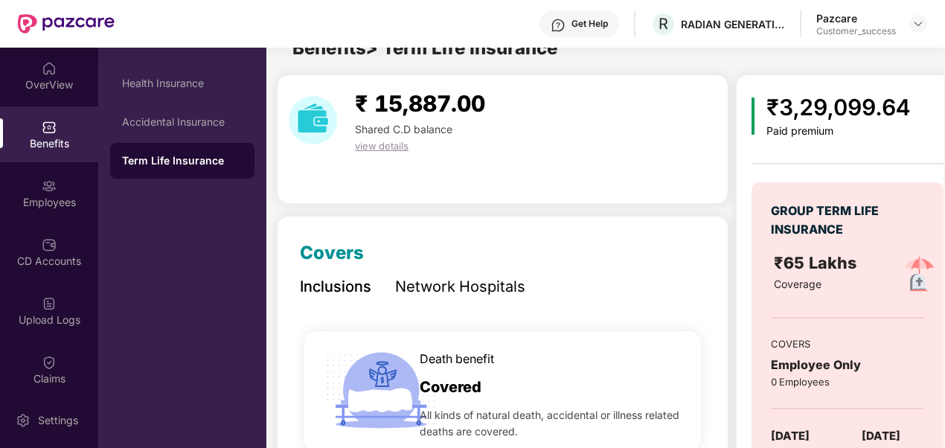
scroll to position [126, 0]
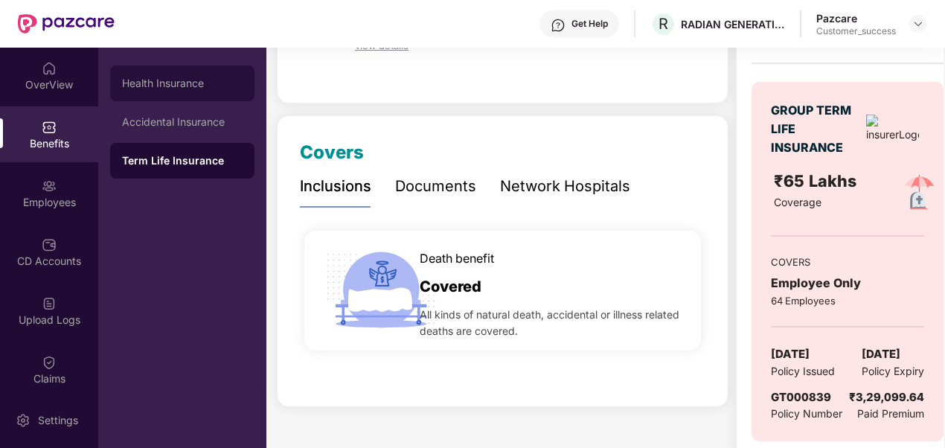
click at [177, 92] on div "Health Insurance" at bounding box center [182, 84] width 144 height 36
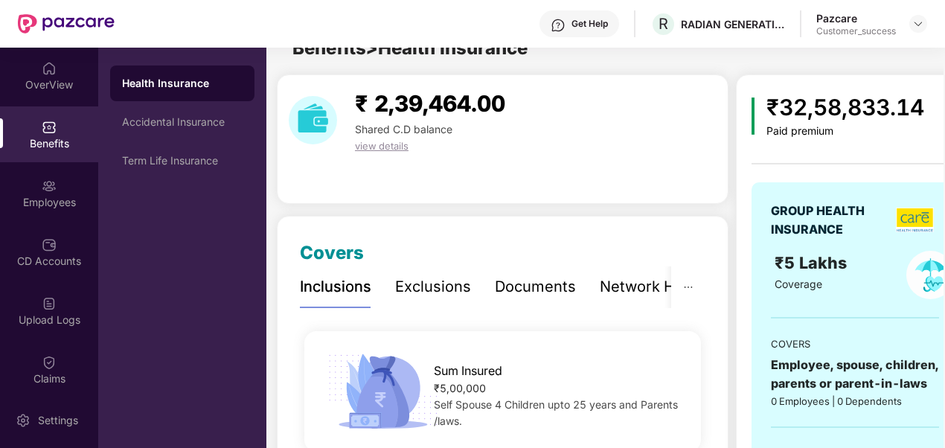
scroll to position [126, 0]
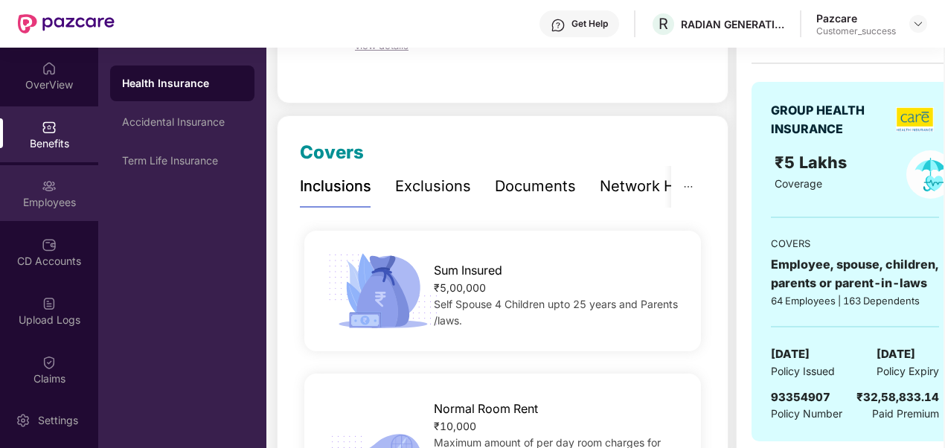
click at [57, 207] on div "Employees" at bounding box center [49, 202] width 98 height 15
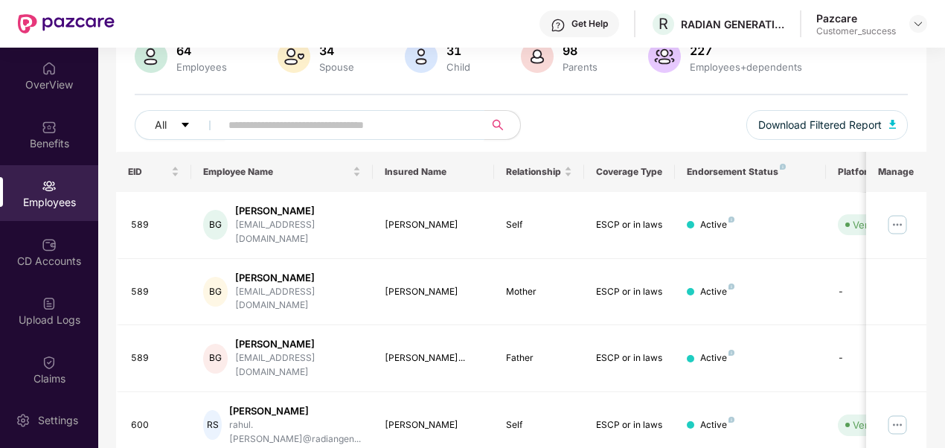
click at [310, 122] on input "text" at bounding box center [347, 125] width 236 height 22
paste input "********"
type input "********"
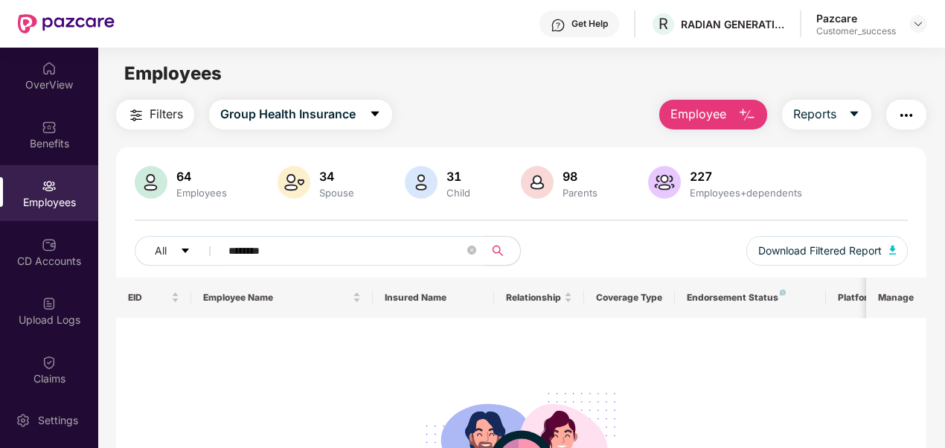
click at [80, 184] on div "Employees" at bounding box center [49, 193] width 98 height 56
click at [54, 124] on img at bounding box center [49, 127] width 15 height 15
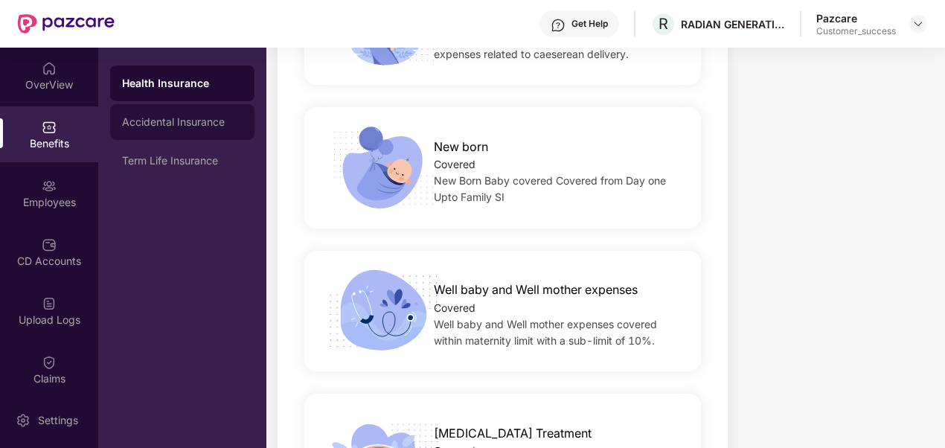
click at [182, 137] on div "Accidental Insurance" at bounding box center [182, 122] width 144 height 36
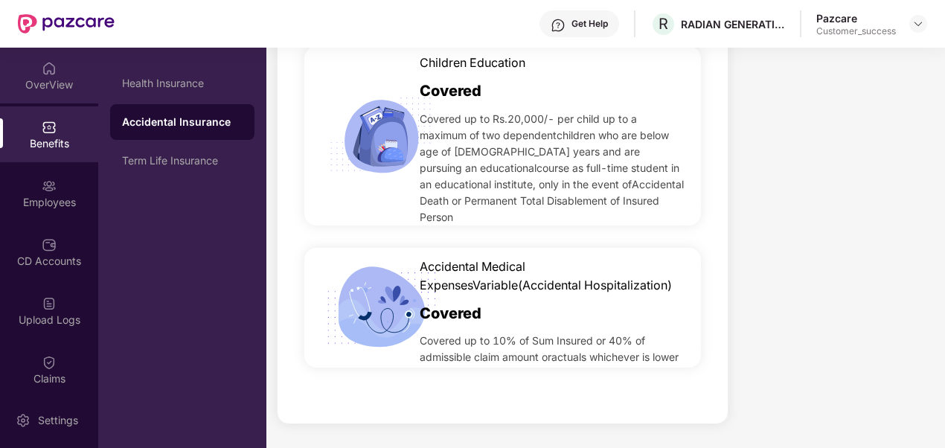
click at [40, 84] on div "OverView" at bounding box center [49, 84] width 98 height 15
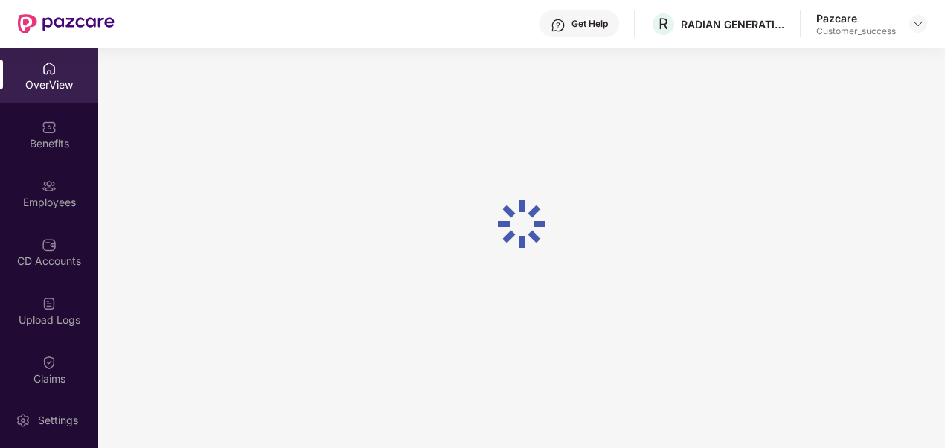
scroll to position [48, 0]
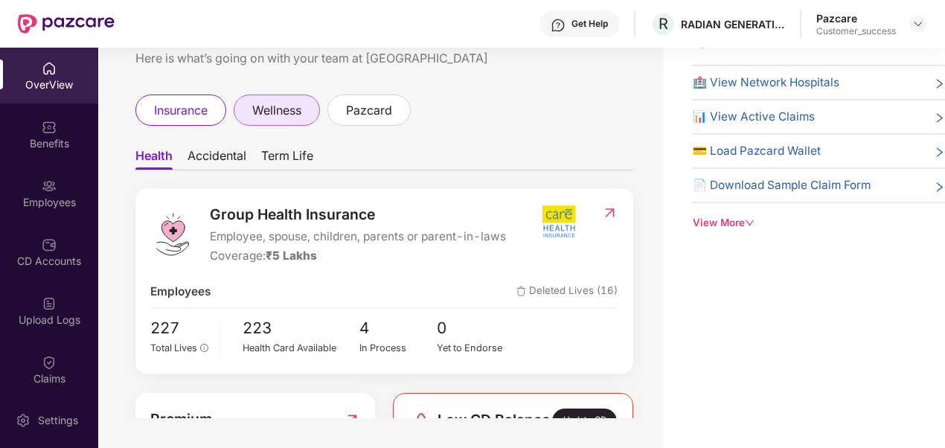
click at [287, 120] on span "wellness" at bounding box center [276, 110] width 49 height 19
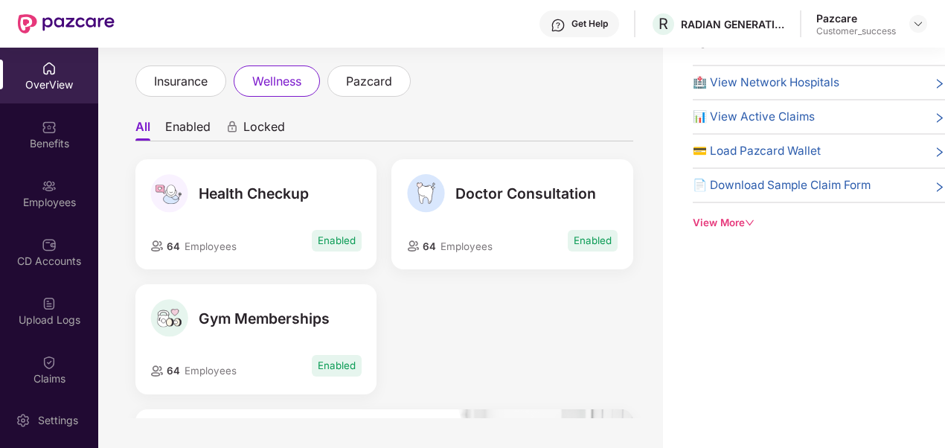
scroll to position [31, 0]
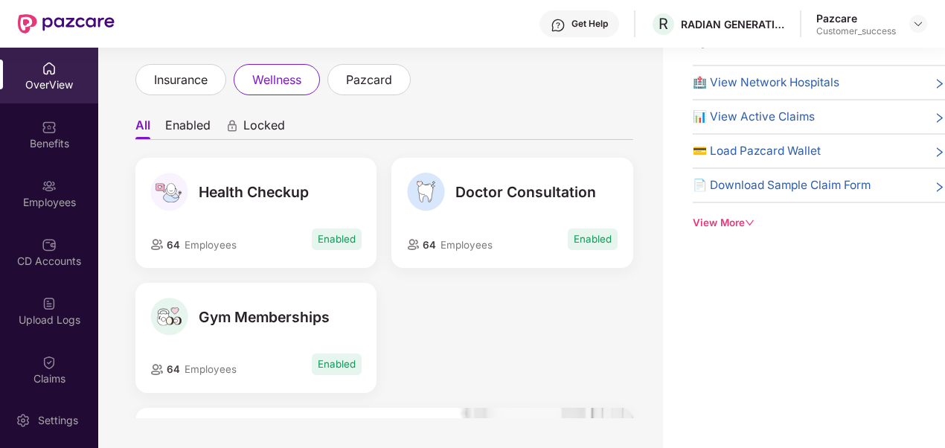
click at [459, 214] on div "Doctor Consultation 64 Employees Enabled" at bounding box center [512, 213] width 241 height 110
click at [590, 246] on span "Enabled" at bounding box center [593, 240] width 50 height 22
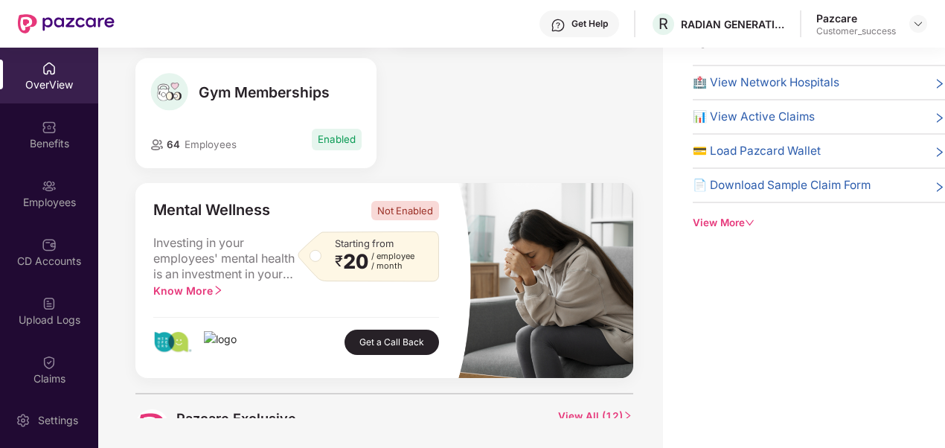
scroll to position [0, 0]
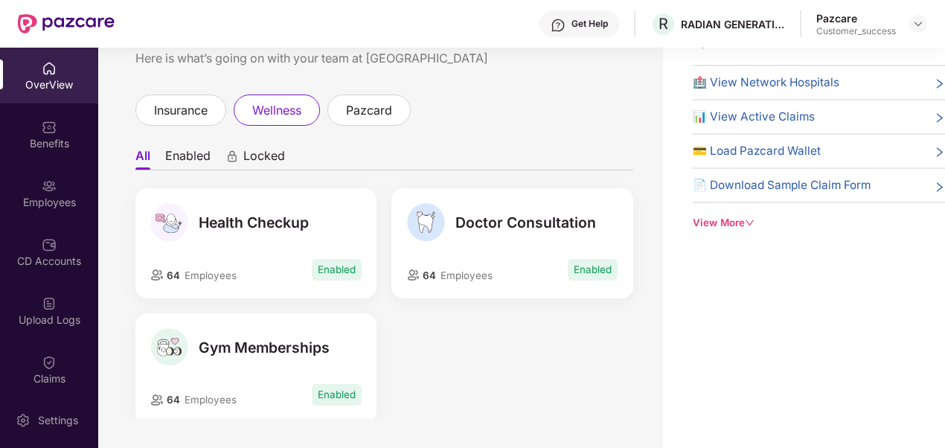
click at [251, 235] on div "Health Checkup" at bounding box center [255, 222] width 211 height 38
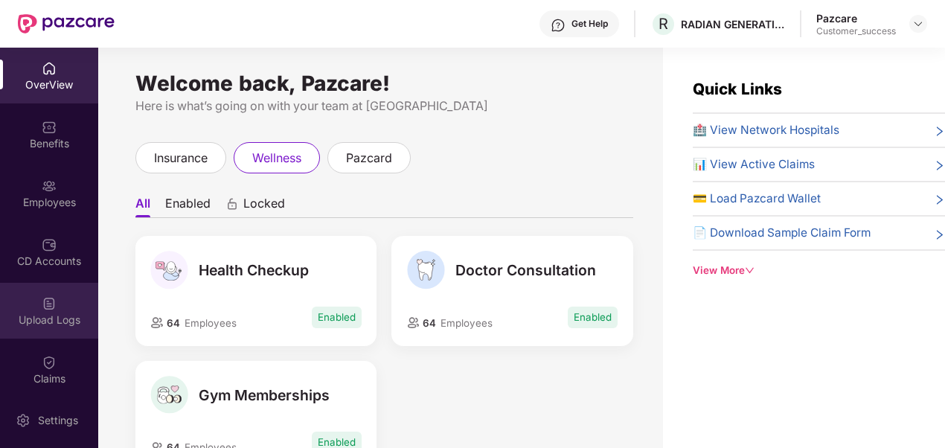
scroll to position [89, 0]
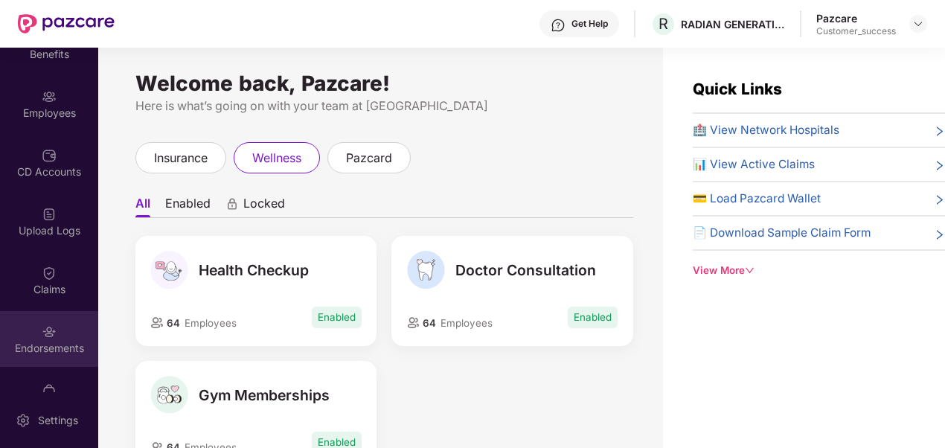
click at [29, 349] on div "Endorsements" at bounding box center [49, 348] width 98 height 15
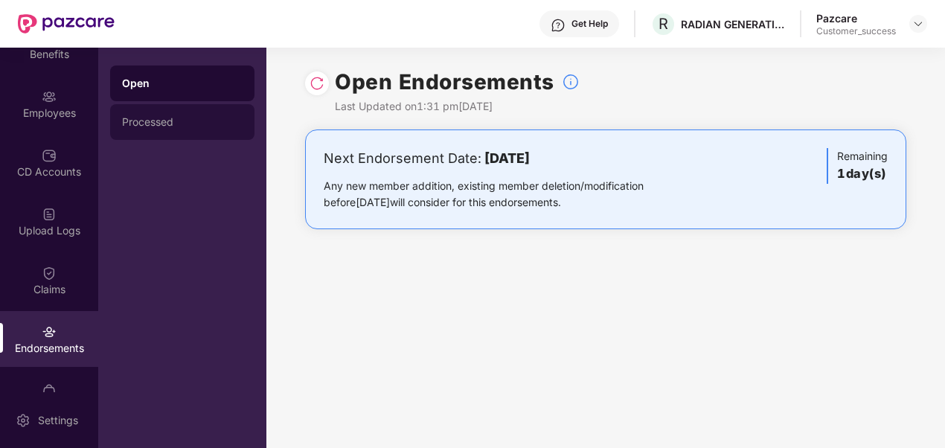
click at [192, 121] on div "Processed" at bounding box center [182, 122] width 121 height 12
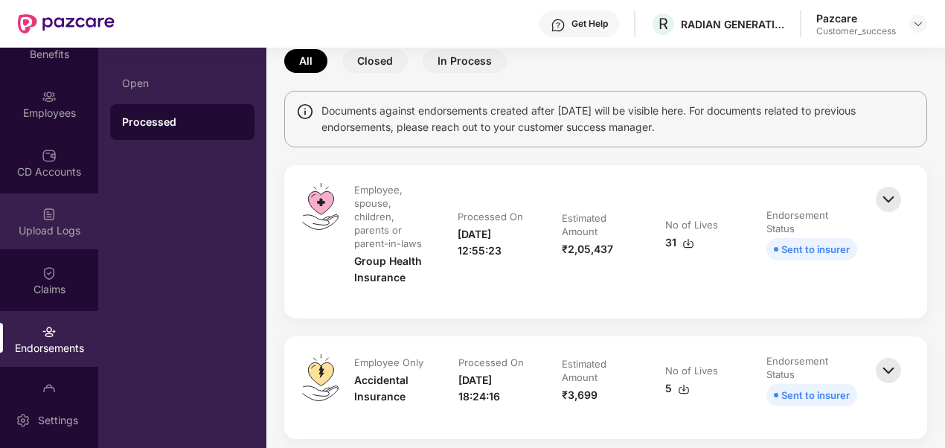
scroll to position [0, 0]
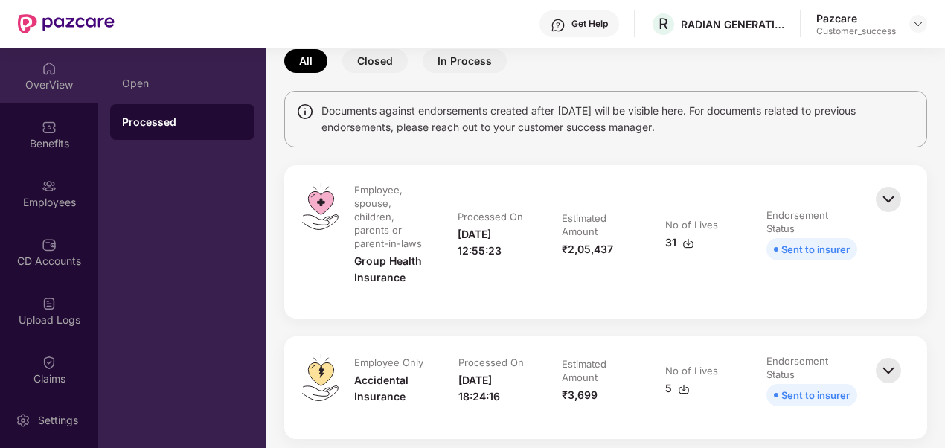
click at [19, 97] on div "OverView" at bounding box center [49, 76] width 98 height 56
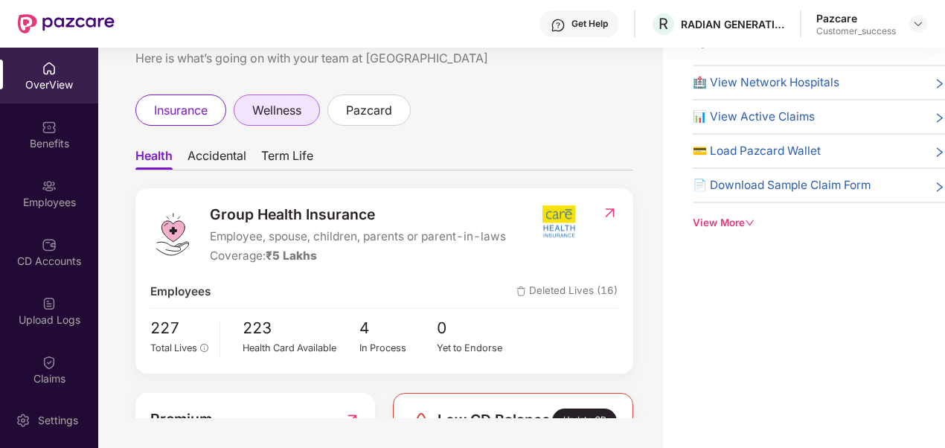
click at [288, 112] on span "wellness" at bounding box center [276, 110] width 49 height 19
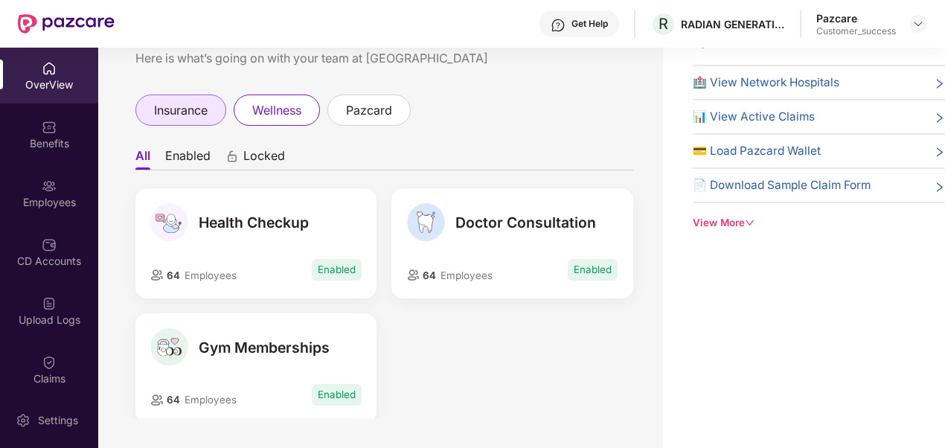
click at [173, 111] on span "insurance" at bounding box center [181, 110] width 54 height 19
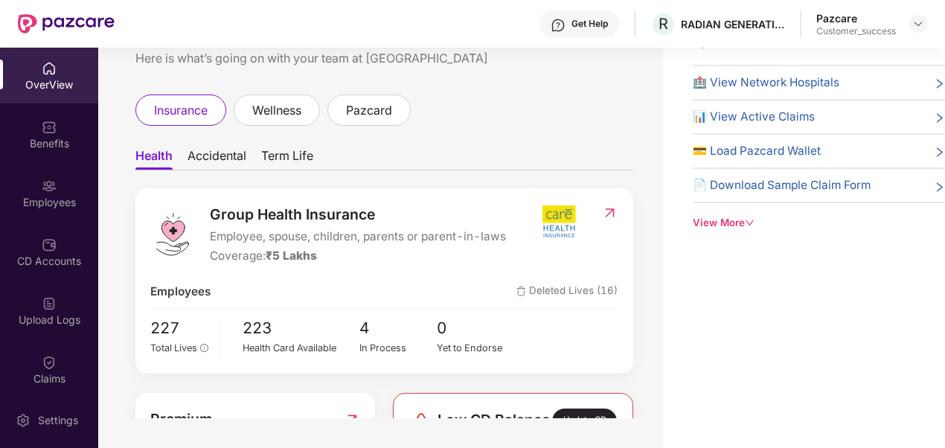
click at [207, 151] on span "Accidental" at bounding box center [217, 159] width 59 height 22
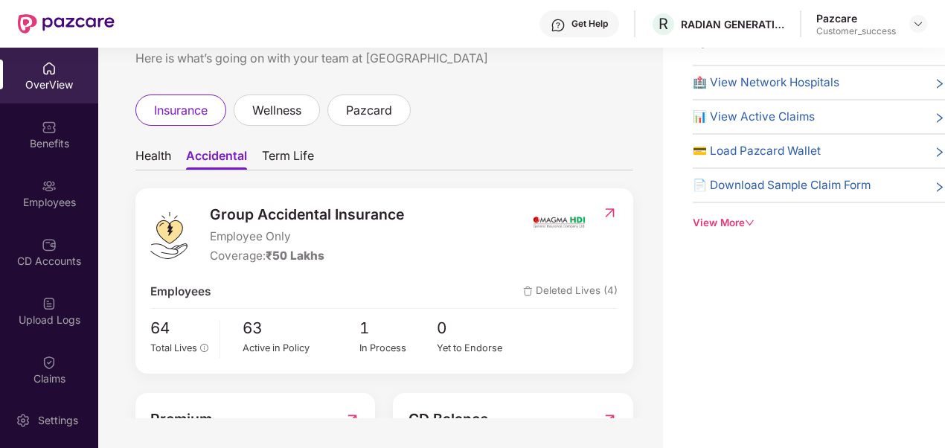
click at [284, 153] on span "Term Life" at bounding box center [288, 159] width 52 height 22
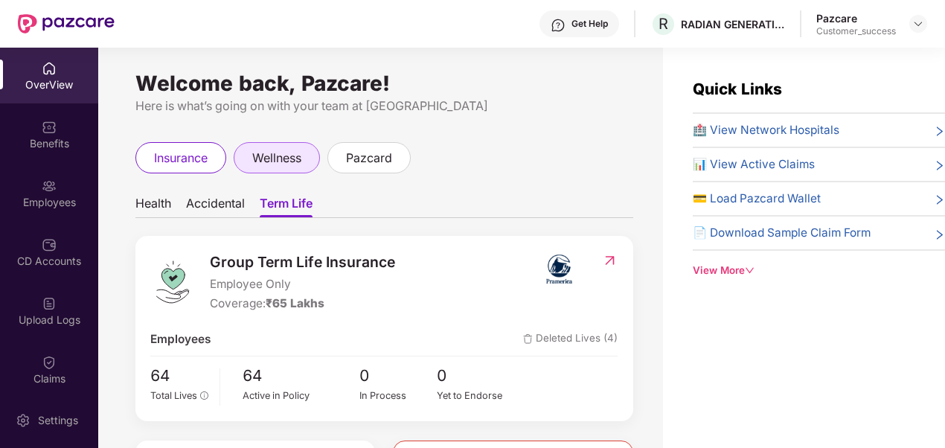
click at [289, 147] on div "wellness" at bounding box center [277, 157] width 86 height 31
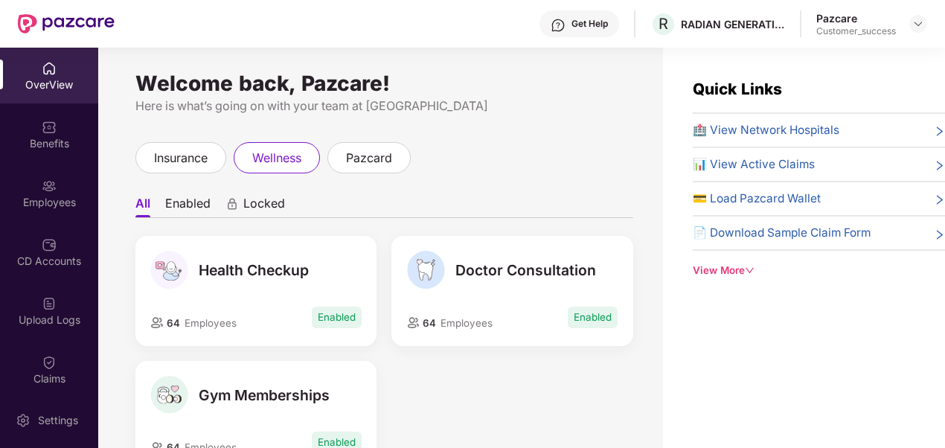
click at [176, 203] on li "Enabled" at bounding box center [187, 207] width 45 height 22
click at [134, 200] on div "Welcome back, Pazcare! Here is what’s going on with your team at Pazcare insura…" at bounding box center [380, 257] width 565 height 418
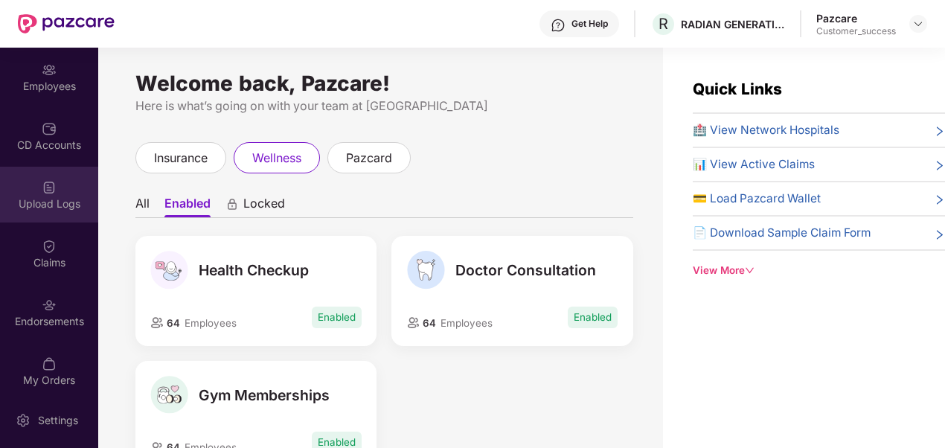
scroll to position [117, 0]
click at [54, 301] on img at bounding box center [49, 304] width 15 height 15
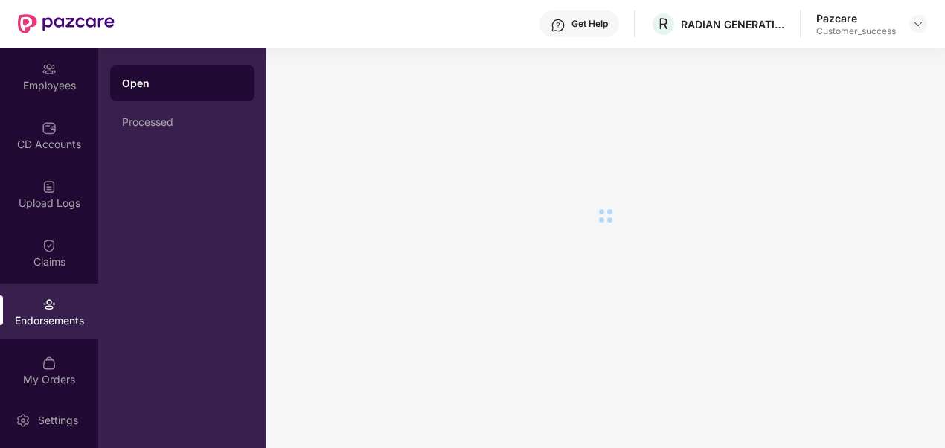
click at [54, 301] on img at bounding box center [49, 304] width 15 height 15
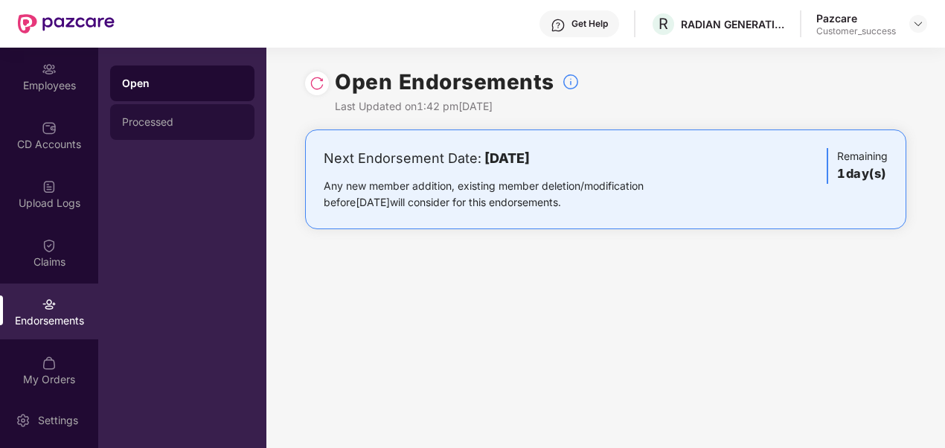
click at [201, 126] on div "Processed" at bounding box center [182, 122] width 121 height 12
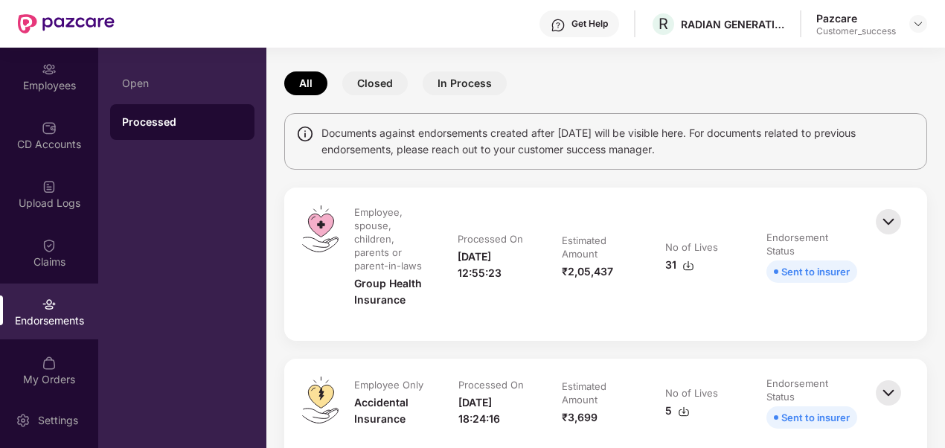
scroll to position [0, 0]
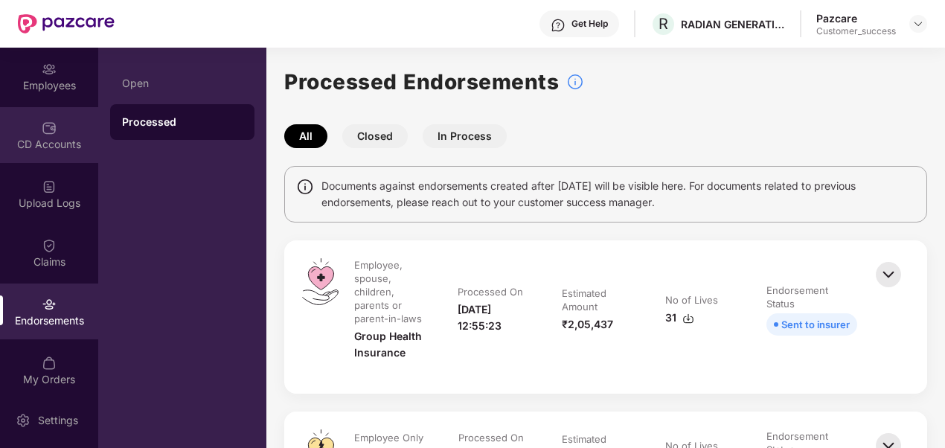
click at [40, 139] on div "CD Accounts" at bounding box center [49, 144] width 98 height 15
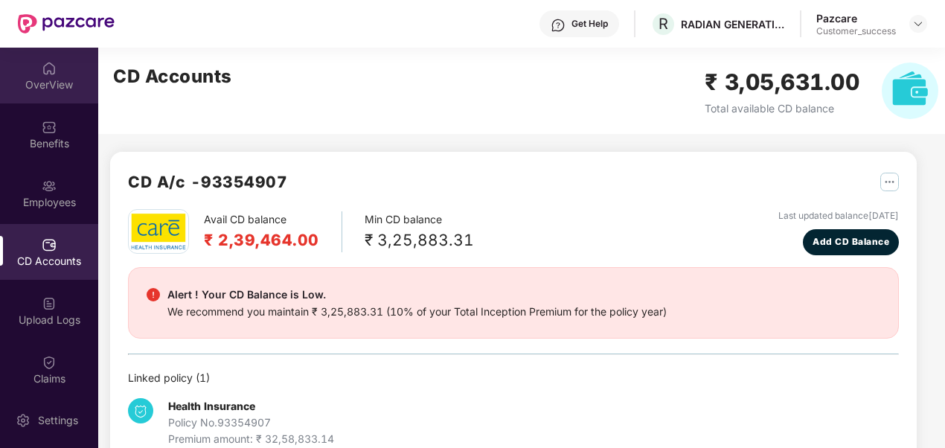
click at [49, 75] on img at bounding box center [49, 68] width 15 height 15
